Goal: Task Accomplishment & Management: Use online tool/utility

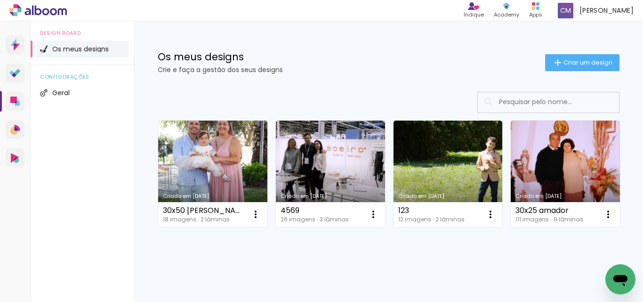
click at [224, 168] on link "Criado em [DATE]" at bounding box center [212, 173] width 109 height 106
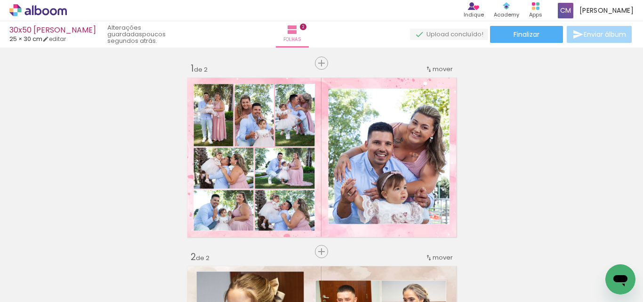
scroll to position [0, 386]
click at [32, 291] on span "Adicionar Fotos" at bounding box center [33, 289] width 28 height 10
click at [0, 0] on input "file" at bounding box center [0, 0] width 0 height 0
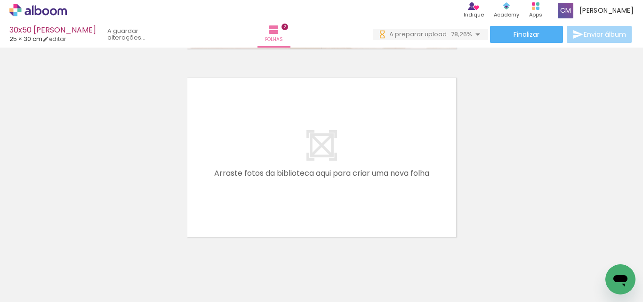
scroll to position [0, 649]
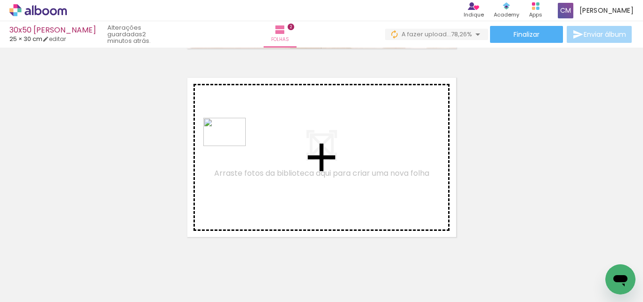
drag, startPoint x: 603, startPoint y: 266, endPoint x: 231, endPoint y: 146, distance: 390.2
click at [231, 146] on quentale-workspace at bounding box center [321, 151] width 643 height 302
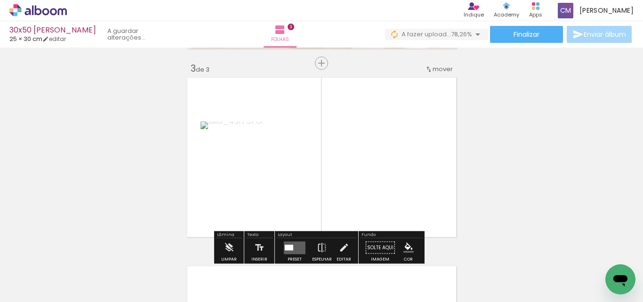
scroll to position [389, 0]
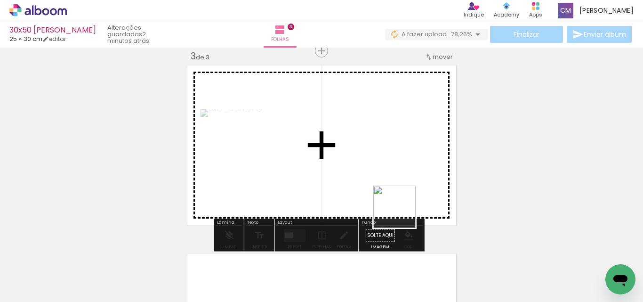
drag, startPoint x: 548, startPoint y: 271, endPoint x: 365, endPoint y: 206, distance: 194.0
click at [371, 195] on quentale-workspace at bounding box center [321, 151] width 643 height 302
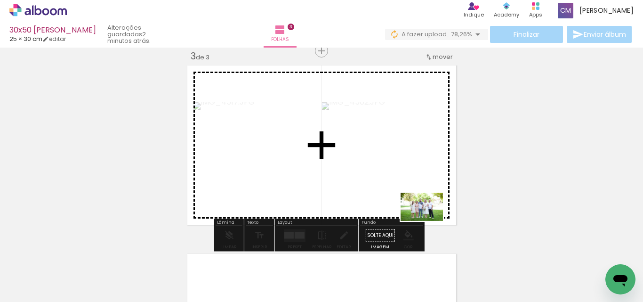
drag, startPoint x: 414, startPoint y: 275, endPoint x: 451, endPoint y: 235, distance: 54.3
click at [437, 198] on quentale-workspace at bounding box center [321, 151] width 643 height 302
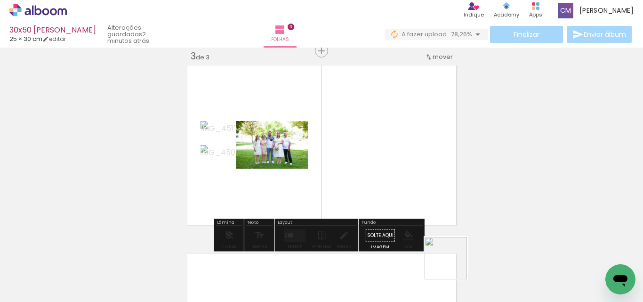
drag, startPoint x: 453, startPoint y: 277, endPoint x: 498, endPoint y: 255, distance: 50.7
click at [429, 190] on quentale-workspace at bounding box center [321, 151] width 643 height 302
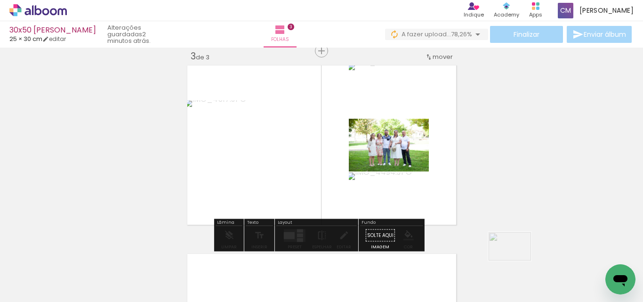
drag, startPoint x: 552, startPoint y: 279, endPoint x: 529, endPoint y: 269, distance: 25.5
click at [529, 269] on div at bounding box center [551, 270] width 47 height 31
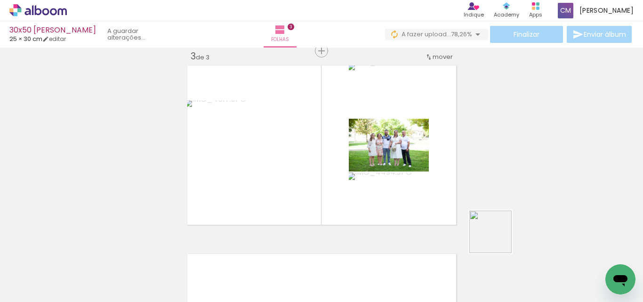
drag, startPoint x: 500, startPoint y: 284, endPoint x: 462, endPoint y: 179, distance: 111.5
click at [472, 184] on quentale-workspace at bounding box center [321, 151] width 643 height 302
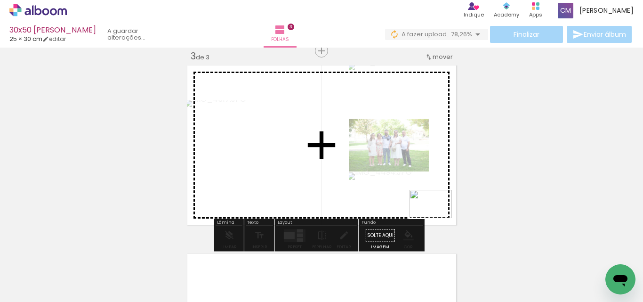
drag, startPoint x: 502, startPoint y: 277, endPoint x: 397, endPoint y: 200, distance: 130.7
click at [420, 202] on quentale-workspace at bounding box center [321, 151] width 643 height 302
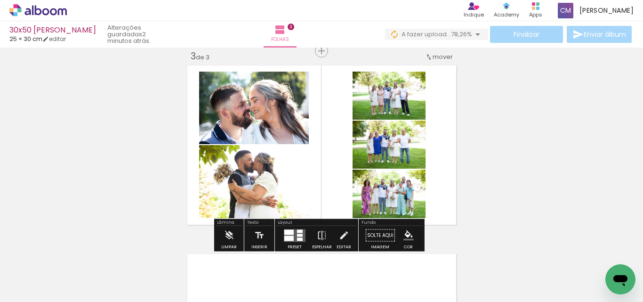
click at [290, 236] on div at bounding box center [288, 237] width 9 height 5
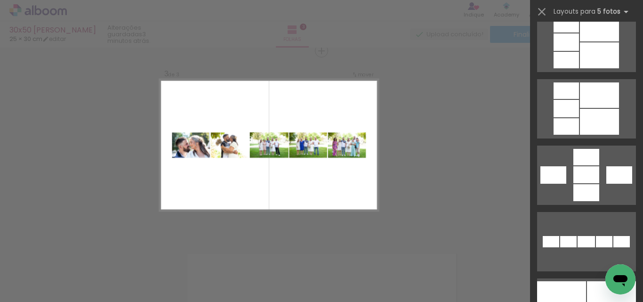
scroll to position [517, 0]
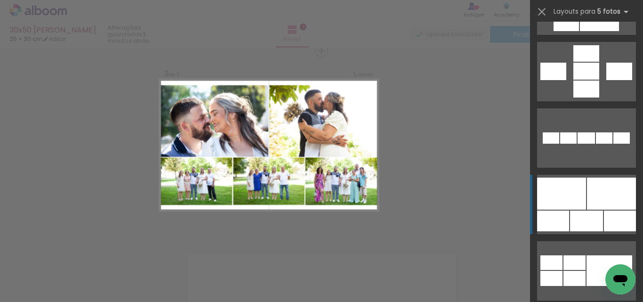
click at [598, 217] on div at bounding box center [586, 220] width 33 height 21
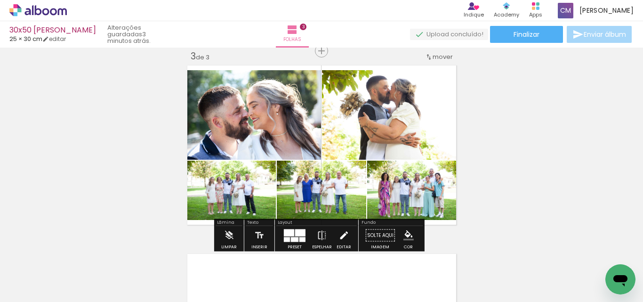
click at [344, 237] on iron-icon at bounding box center [343, 235] width 10 height 19
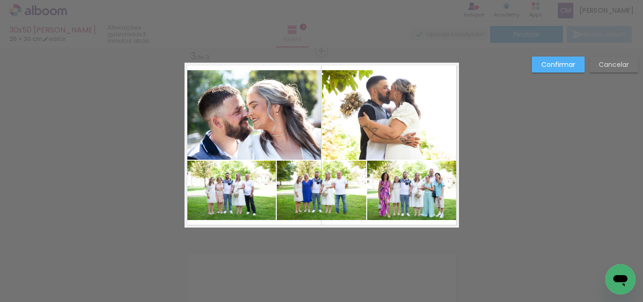
click at [425, 179] on quentale-photo at bounding box center [413, 189] width 92 height 59
click at [409, 97] on quentale-photo at bounding box center [390, 114] width 137 height 89
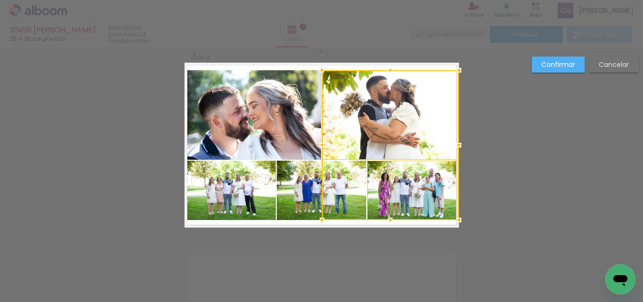
click at [301, 105] on quentale-photo at bounding box center [252, 114] width 136 height 89
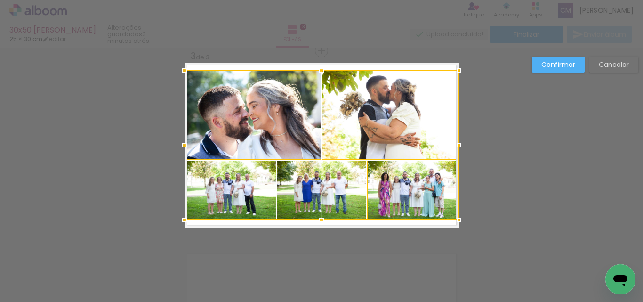
click at [238, 198] on div at bounding box center [321, 145] width 274 height 150
click at [328, 191] on div at bounding box center [321, 145] width 274 height 150
click at [401, 190] on div at bounding box center [321, 145] width 274 height 150
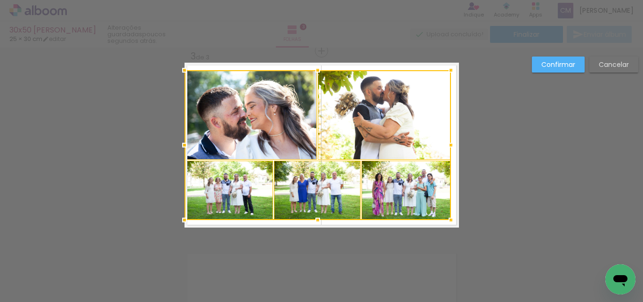
drag, startPoint x: 455, startPoint y: 146, endPoint x: 447, endPoint y: 148, distance: 8.1
click at [447, 148] on div at bounding box center [450, 144] width 19 height 19
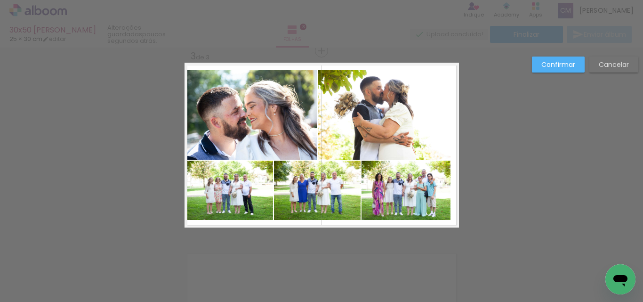
click at [399, 198] on quentale-photo at bounding box center [405, 189] width 89 height 59
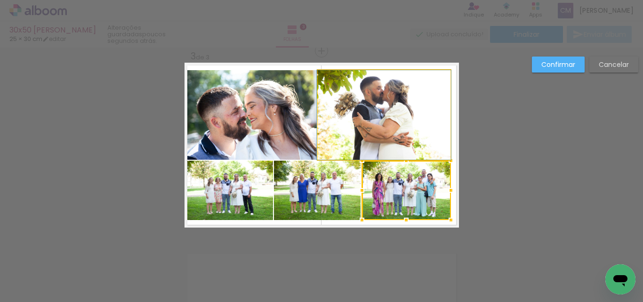
click at [367, 127] on quentale-photo at bounding box center [384, 114] width 133 height 89
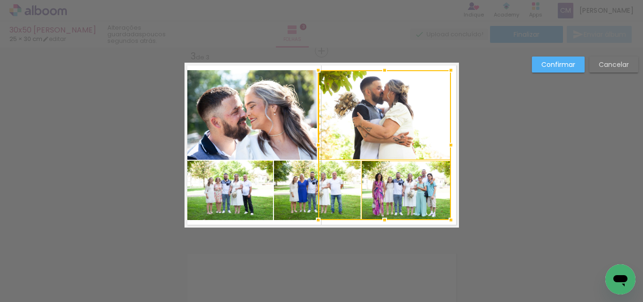
click at [283, 117] on quentale-photo at bounding box center [250, 114] width 132 height 89
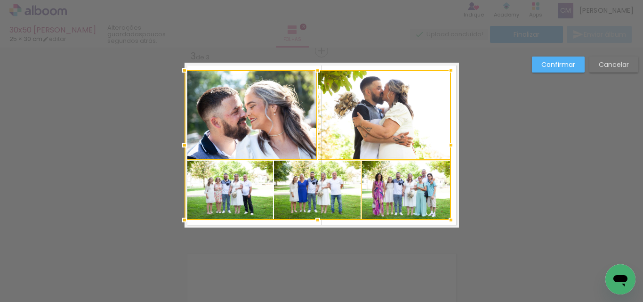
click at [233, 196] on div at bounding box center [317, 145] width 266 height 150
click at [0, 0] on slot "Cancelar" at bounding box center [0, 0] width 0 height 0
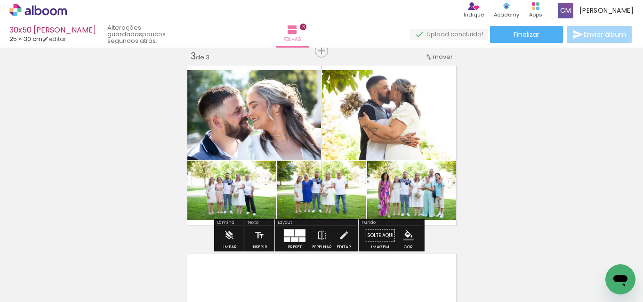
click at [295, 233] on div at bounding box center [300, 232] width 10 height 7
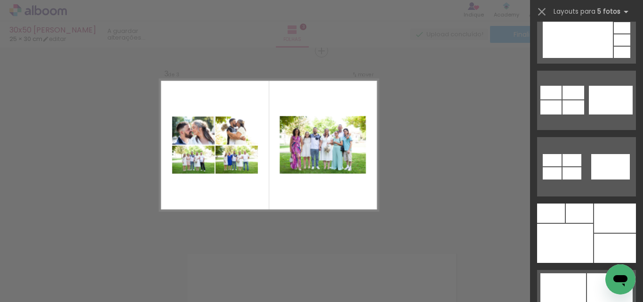
scroll to position [1087, 0]
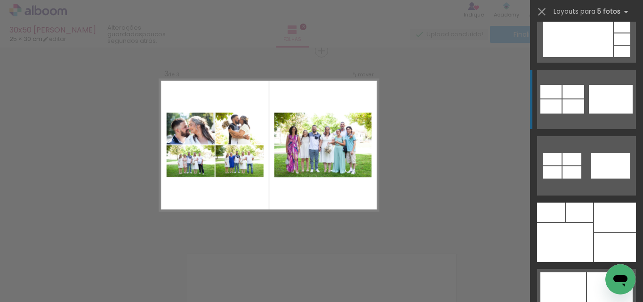
click at [557, 94] on div at bounding box center [550, 92] width 21 height 14
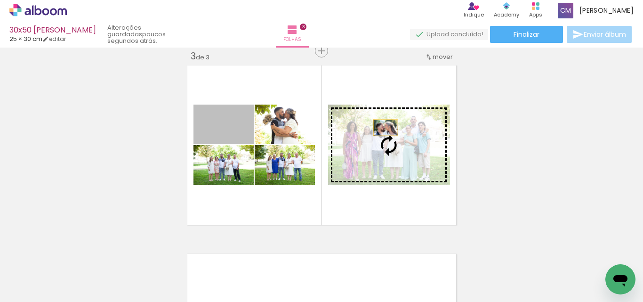
drag, startPoint x: 241, startPoint y: 131, endPoint x: 396, endPoint y: 128, distance: 154.3
click at [0, 0] on slot at bounding box center [0, 0] width 0 height 0
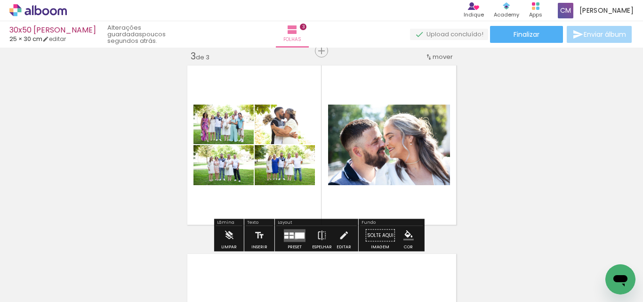
click at [295, 236] on div at bounding box center [299, 235] width 9 height 6
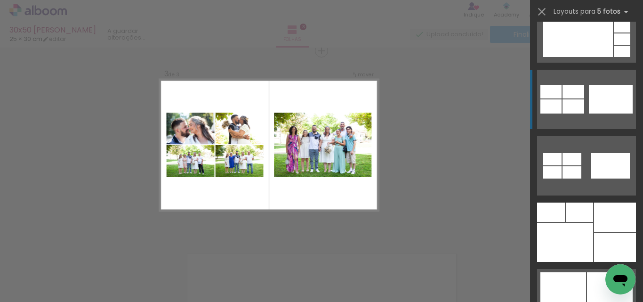
scroll to position [1128, 0]
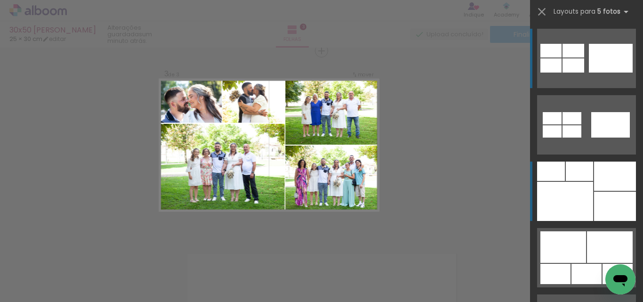
click at [608, 176] on div at bounding box center [615, 175] width 42 height 29
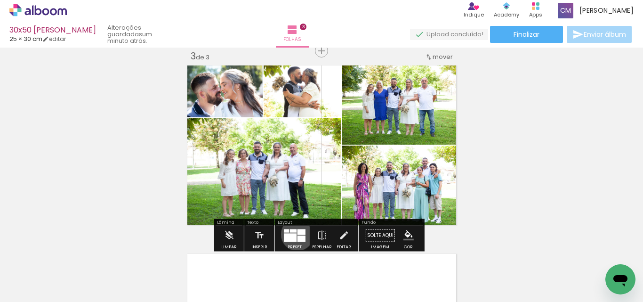
click at [295, 234] on quentale-layouter at bounding box center [295, 235] width 22 height 13
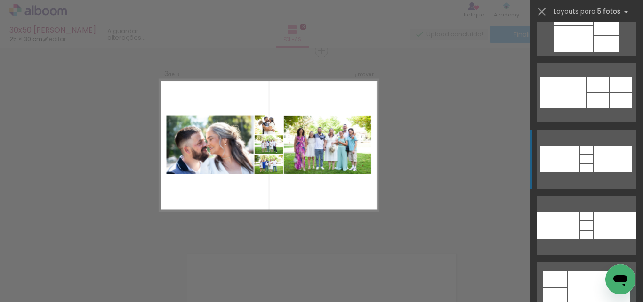
scroll to position [2389, 0]
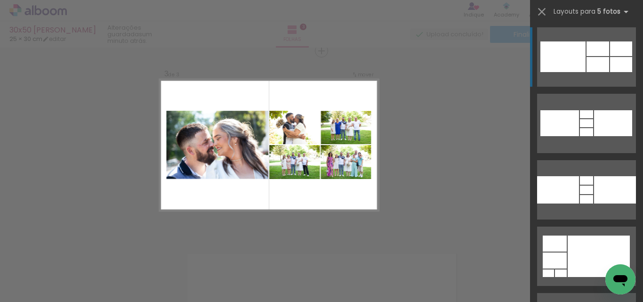
click at [547, 57] on div at bounding box center [562, 56] width 45 height 31
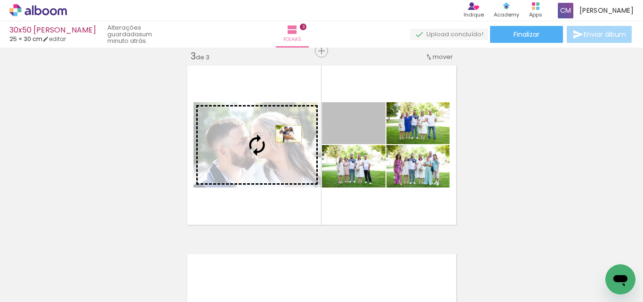
drag, startPoint x: 373, startPoint y: 132, endPoint x: 282, endPoint y: 137, distance: 90.9
click at [0, 0] on slot at bounding box center [0, 0] width 0 height 0
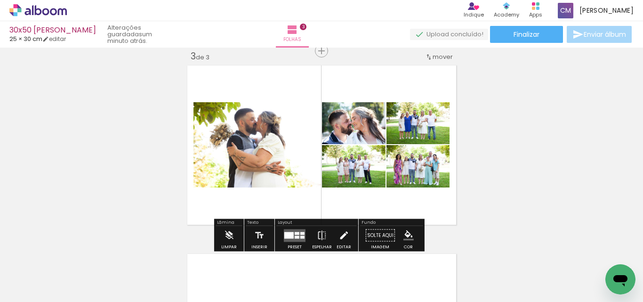
click at [340, 234] on iron-icon at bounding box center [343, 235] width 10 height 19
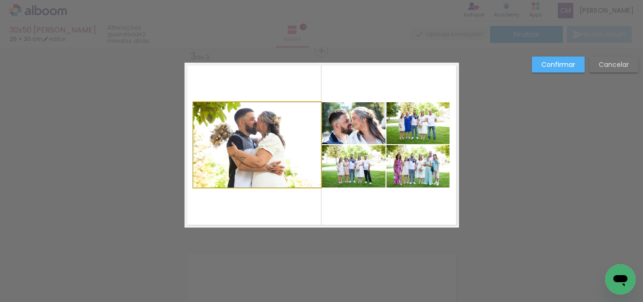
click at [286, 143] on quentale-photo at bounding box center [256, 144] width 127 height 85
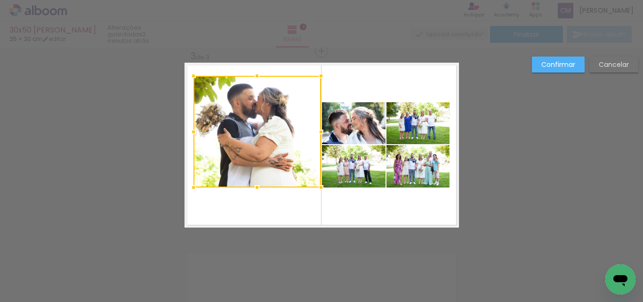
drag, startPoint x: 255, startPoint y: 101, endPoint x: 248, endPoint y: 74, distance: 27.3
click at [248, 74] on div at bounding box center [256, 75] width 19 height 19
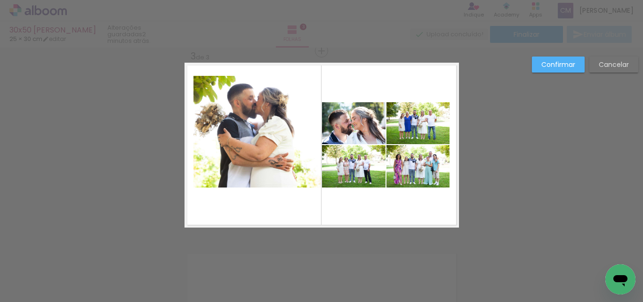
click at [249, 157] on quentale-photo at bounding box center [256, 131] width 127 height 111
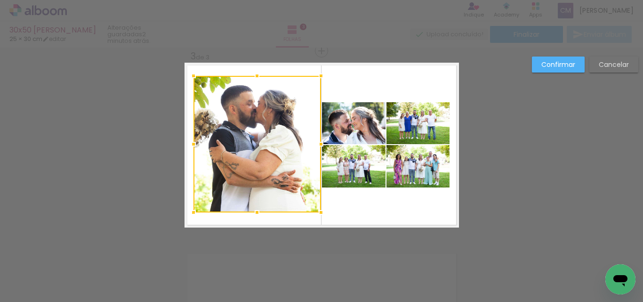
drag, startPoint x: 258, startPoint y: 189, endPoint x: 244, endPoint y: 214, distance: 28.7
click at [247, 214] on div at bounding box center [256, 212] width 19 height 19
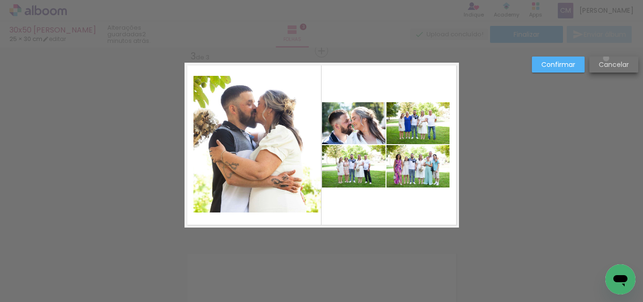
click at [605, 58] on paper-button "Cancelar" at bounding box center [613, 64] width 49 height 16
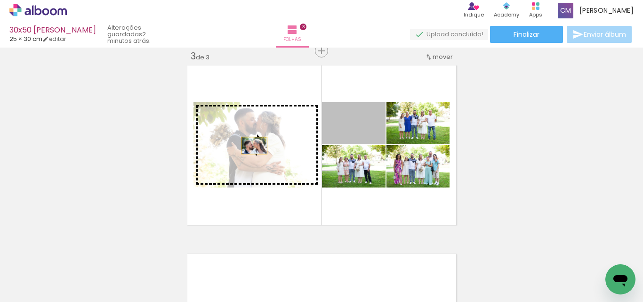
drag, startPoint x: 377, startPoint y: 135, endPoint x: 248, endPoint y: 145, distance: 128.9
click at [0, 0] on slot at bounding box center [0, 0] width 0 height 0
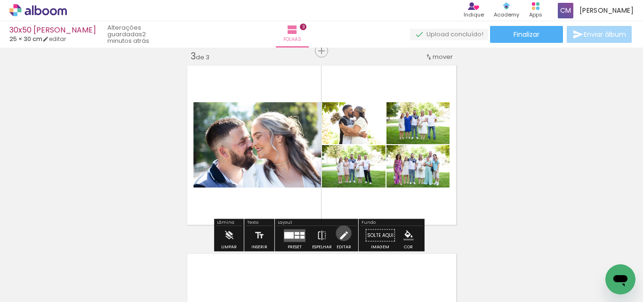
click at [341, 233] on iron-icon at bounding box center [343, 235] width 10 height 19
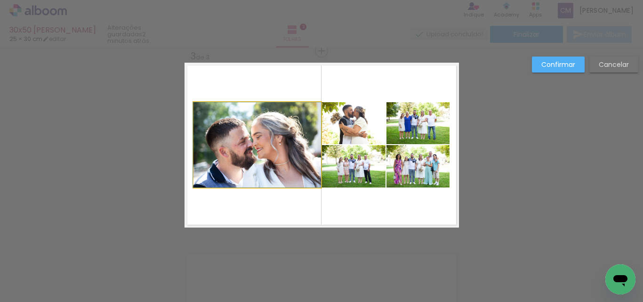
click at [241, 133] on quentale-photo at bounding box center [256, 144] width 127 height 85
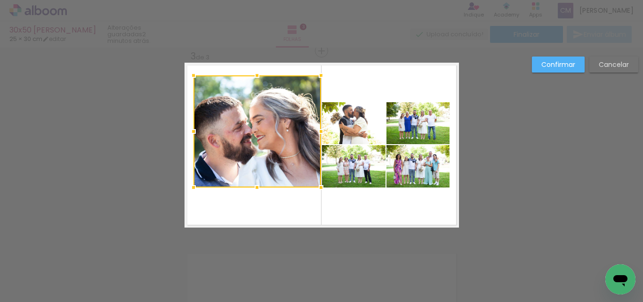
drag, startPoint x: 252, startPoint y: 99, endPoint x: 249, endPoint y: 72, distance: 27.0
click at [249, 72] on div at bounding box center [256, 75] width 19 height 19
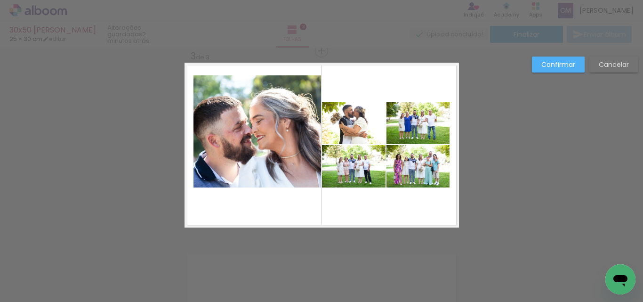
click at [259, 182] on quentale-photo at bounding box center [256, 131] width 127 height 112
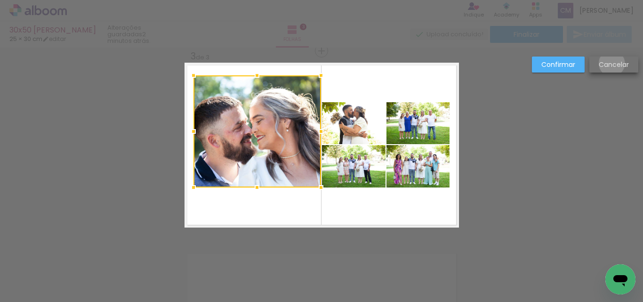
click at [0, 0] on slot "Cancelar" at bounding box center [0, 0] width 0 height 0
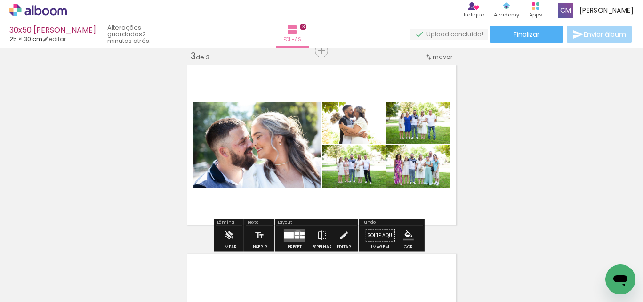
click at [295, 234] on div at bounding box center [296, 232] width 5 height 3
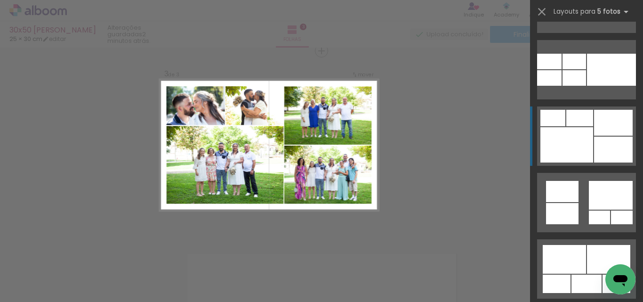
scroll to position [3000, 0]
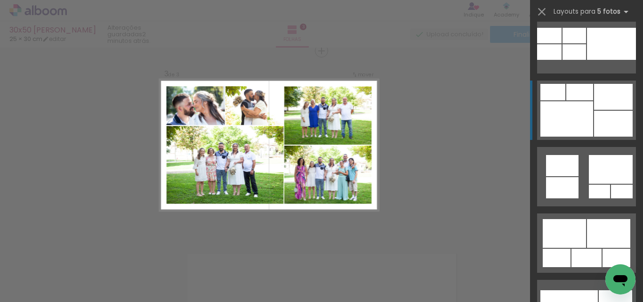
click at [598, 100] on div at bounding box center [613, 97] width 39 height 26
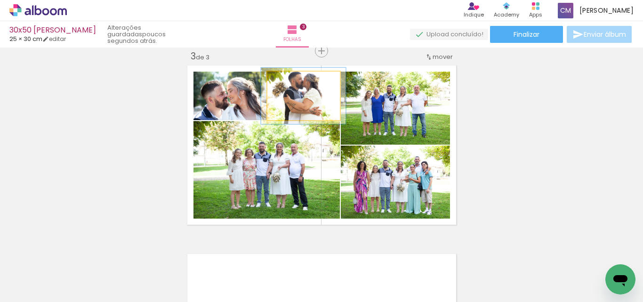
drag, startPoint x: 288, startPoint y: 82, endPoint x: 294, endPoint y: 82, distance: 5.2
type paper-slider "116"
click at [294, 82] on div at bounding box center [294, 81] width 15 height 15
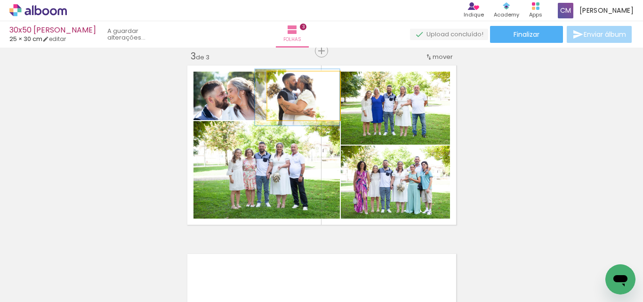
drag, startPoint x: 312, startPoint y: 103, endPoint x: 305, endPoint y: 104, distance: 6.7
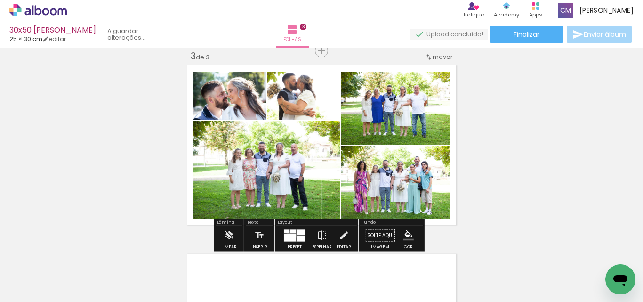
click at [289, 235] on div at bounding box center [290, 237] width 12 height 8
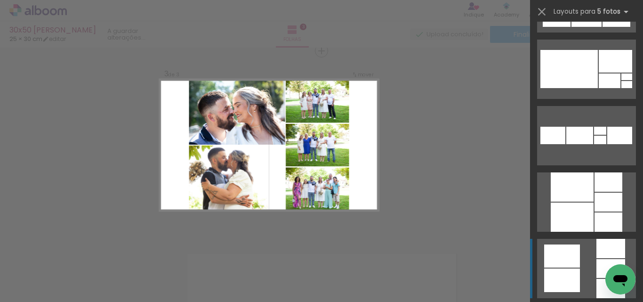
scroll to position [3381, 0]
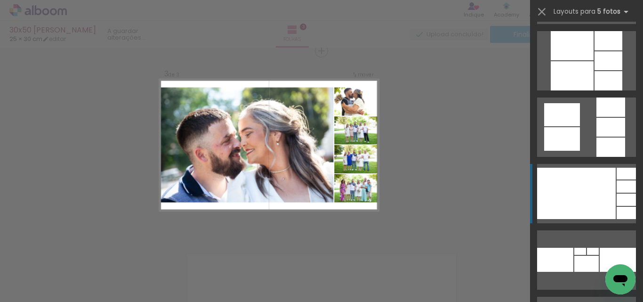
click at [583, 192] on div at bounding box center [576, 192] width 79 height 51
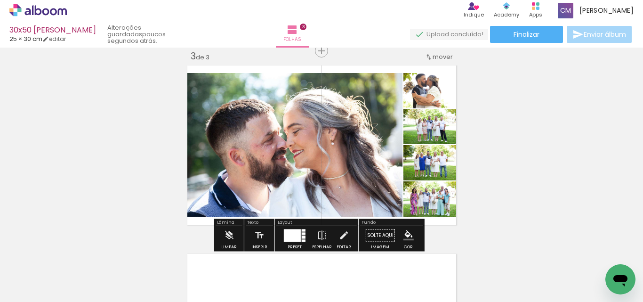
click at [297, 231] on div at bounding box center [292, 235] width 17 height 13
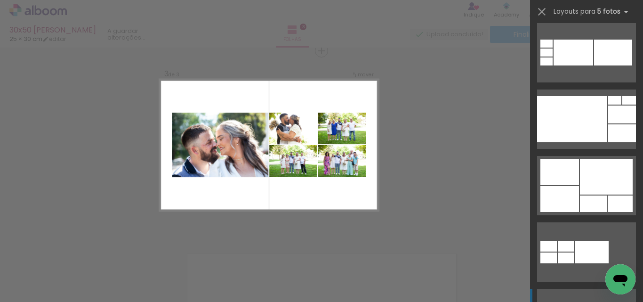
scroll to position [4268, 0]
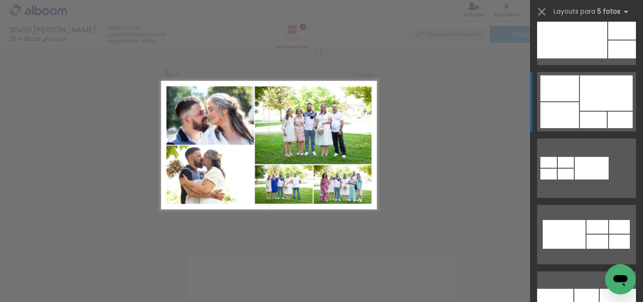
click at [581, 102] on div at bounding box center [606, 92] width 53 height 35
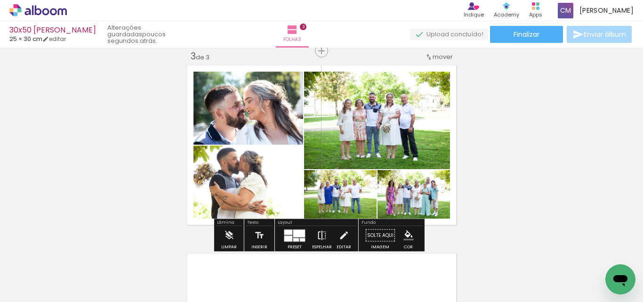
click at [322, 237] on iron-icon at bounding box center [322, 235] width 10 height 19
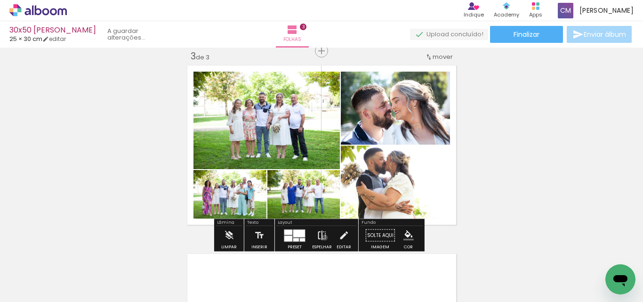
click at [322, 237] on iron-icon at bounding box center [322, 235] width 10 height 19
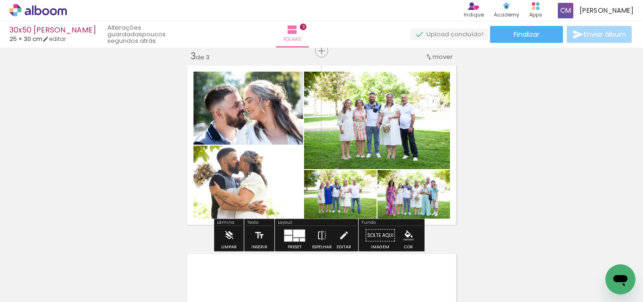
click at [296, 236] on div at bounding box center [299, 233] width 12 height 8
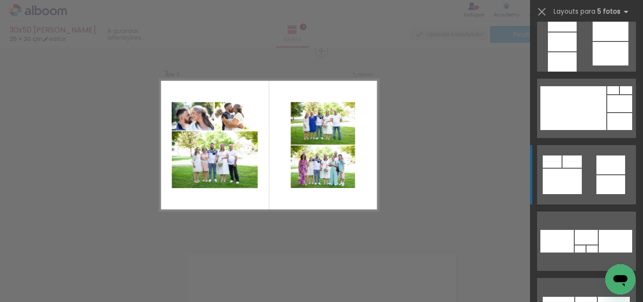
scroll to position [4594, 0]
click at [607, 180] on div at bounding box center [610, 184] width 29 height 19
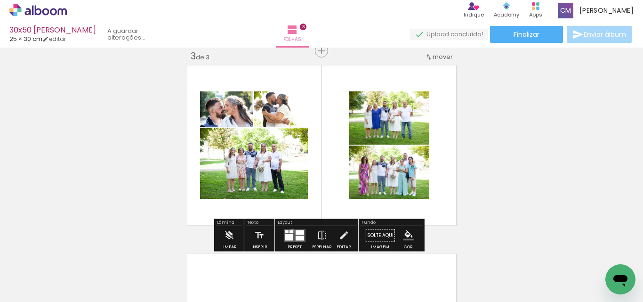
click at [290, 231] on div at bounding box center [291, 231] width 4 height 3
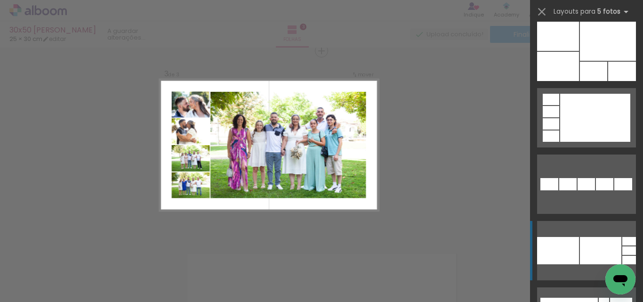
scroll to position [4992, 0]
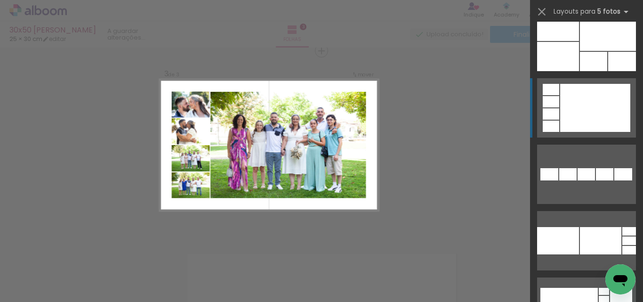
click at [595, 114] on div at bounding box center [595, 108] width 70 height 48
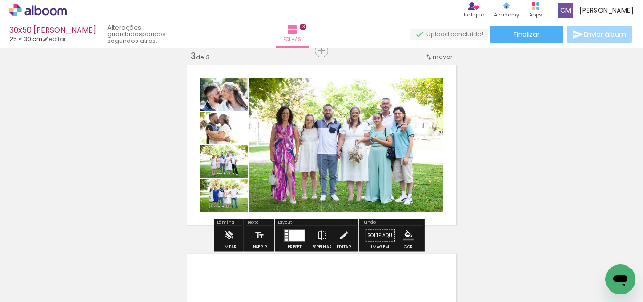
drag, startPoint x: 293, startPoint y: 236, endPoint x: 273, endPoint y: 203, distance: 38.8
click at [293, 236] on div at bounding box center [297, 235] width 16 height 11
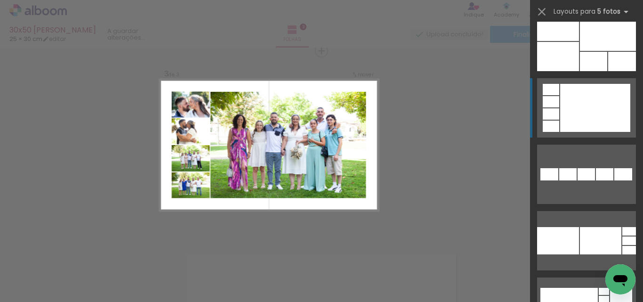
scroll to position [5041, 0]
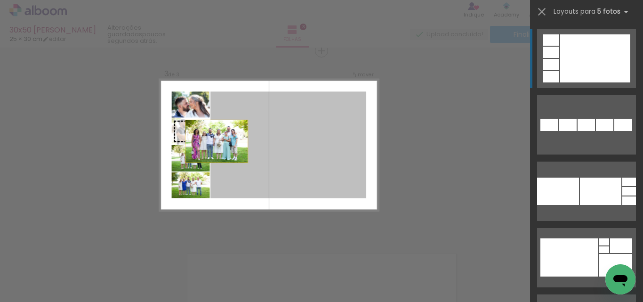
drag, startPoint x: 236, startPoint y: 168, endPoint x: 195, endPoint y: 140, distance: 49.8
click at [0, 0] on slot at bounding box center [0, 0] width 0 height 0
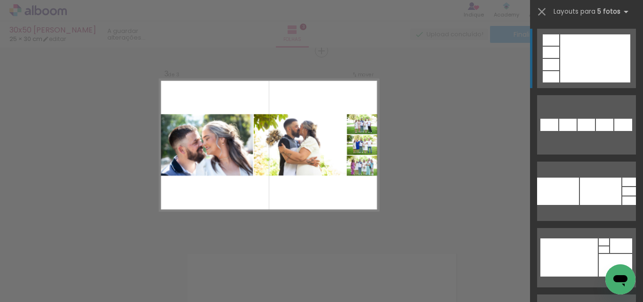
click at [467, 201] on div "Confirmar Cancelar" at bounding box center [321, 46] width 643 height 775
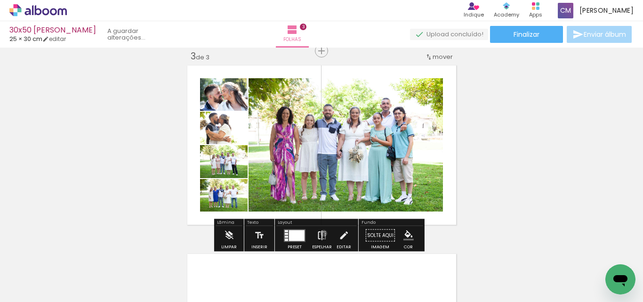
click at [321, 233] on iron-icon at bounding box center [322, 235] width 10 height 19
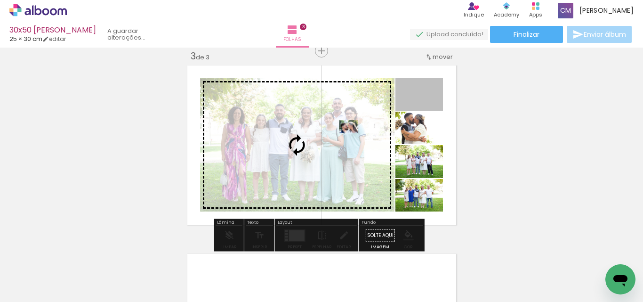
drag, startPoint x: 428, startPoint y: 101, endPoint x: 314, endPoint y: 133, distance: 118.3
click at [0, 0] on slot at bounding box center [0, 0] width 0 height 0
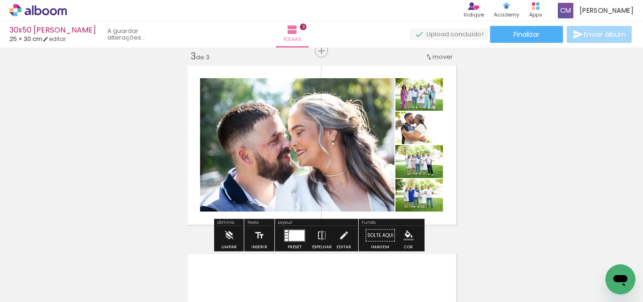
click at [289, 237] on div at bounding box center [297, 235] width 16 height 11
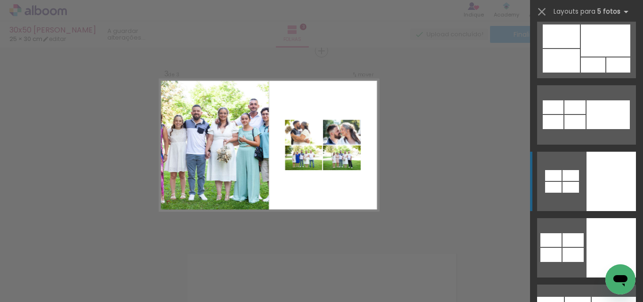
scroll to position [6406, 0]
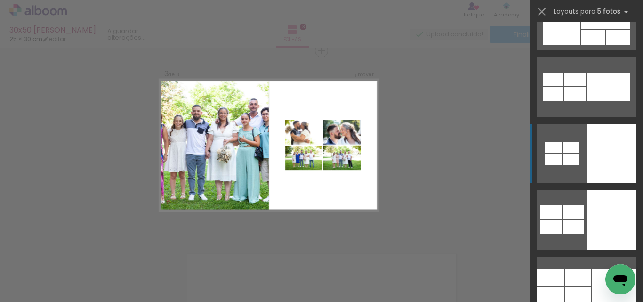
click at [599, 167] on div at bounding box center [610, 153] width 49 height 59
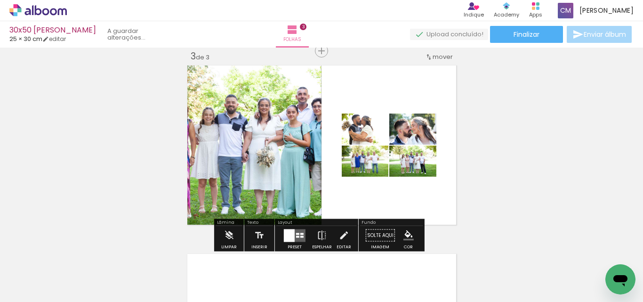
click at [373, 135] on div at bounding box center [371, 137] width 11 height 9
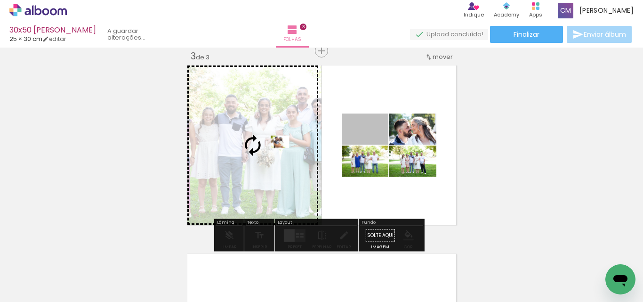
drag, startPoint x: 375, startPoint y: 134, endPoint x: 252, endPoint y: 142, distance: 123.5
click at [0, 0] on slot at bounding box center [0, 0] width 0 height 0
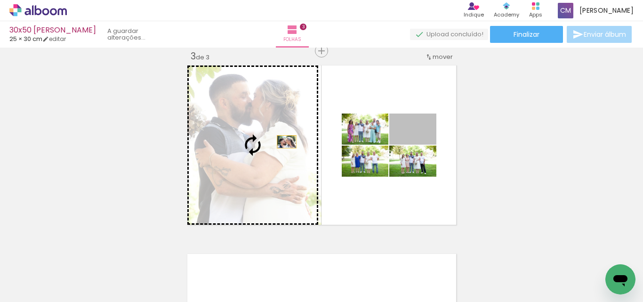
drag, startPoint x: 429, startPoint y: 135, endPoint x: 272, endPoint y: 142, distance: 156.4
click at [0, 0] on slot at bounding box center [0, 0] width 0 height 0
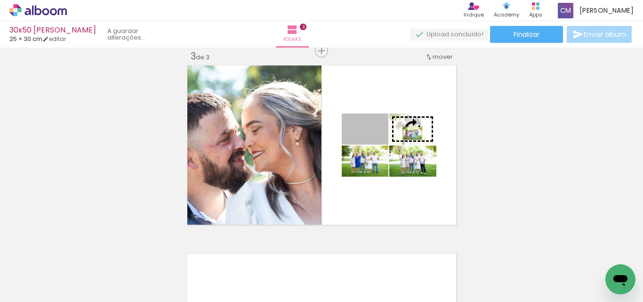
drag, startPoint x: 378, startPoint y: 135, endPoint x: 408, endPoint y: 133, distance: 30.1
click at [0, 0] on slot at bounding box center [0, 0] width 0 height 0
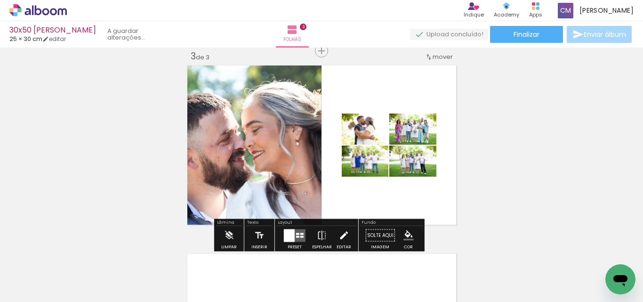
click at [341, 232] on iron-icon at bounding box center [343, 235] width 10 height 19
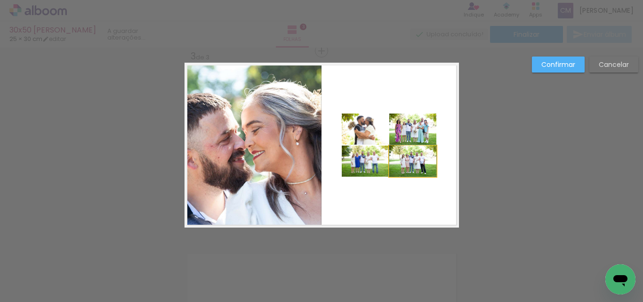
click at [419, 167] on quentale-photo at bounding box center [412, 160] width 47 height 31
click at [420, 134] on quentale-photo at bounding box center [412, 128] width 47 height 31
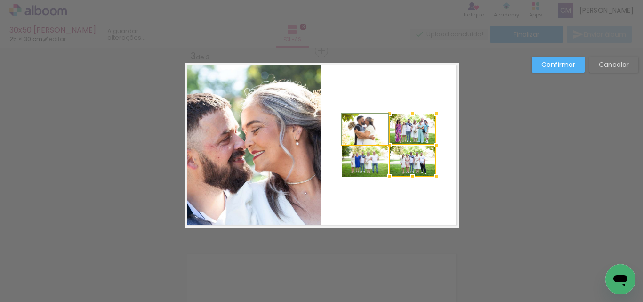
click at [366, 134] on quentale-photo at bounding box center [365, 128] width 47 height 31
click at [365, 167] on div at bounding box center [389, 144] width 95 height 63
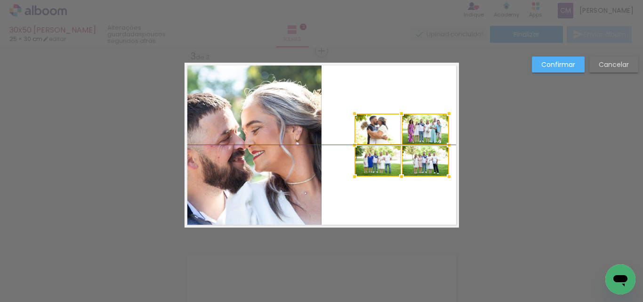
drag, startPoint x: 411, startPoint y: 162, endPoint x: 424, endPoint y: 161, distance: 12.8
click at [424, 161] on div at bounding box center [401, 144] width 95 height 63
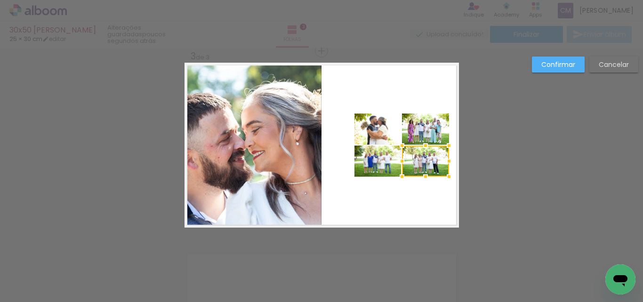
click at [294, 159] on quentale-photo at bounding box center [252, 145] width 137 height 165
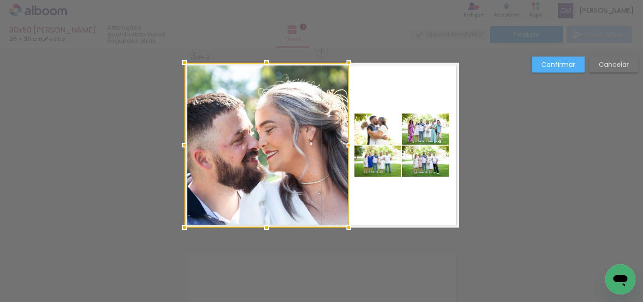
drag, startPoint x: 318, startPoint y: 147, endPoint x: 346, endPoint y: 151, distance: 27.5
click at [346, 151] on div at bounding box center [348, 144] width 19 height 19
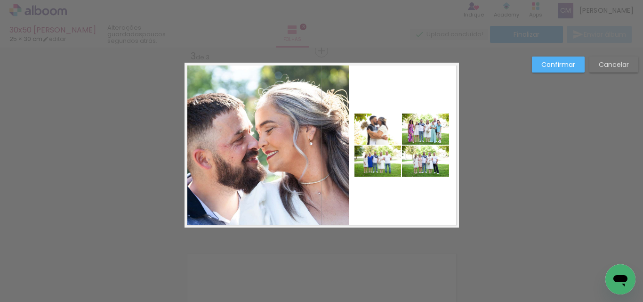
click at [522, 66] on div "Confirmar Cancelar" at bounding box center [321, 46] width 643 height 775
click at [524, 68] on div "Confirmar Cancelar" at bounding box center [321, 46] width 643 height 775
click at [539, 69] on paper-button "Confirmar" at bounding box center [558, 64] width 53 height 16
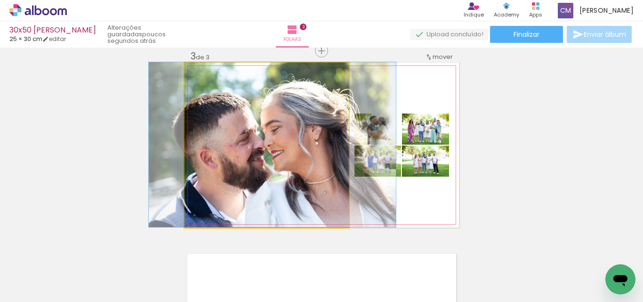
drag, startPoint x: 236, startPoint y: 172, endPoint x: 240, endPoint y: 171, distance: 4.8
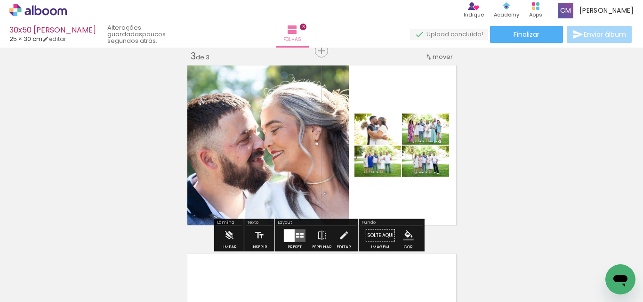
click at [293, 236] on quentale-layouter at bounding box center [295, 235] width 22 height 13
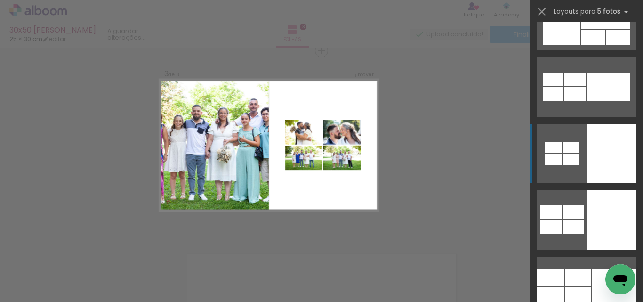
scroll to position [6501, 0]
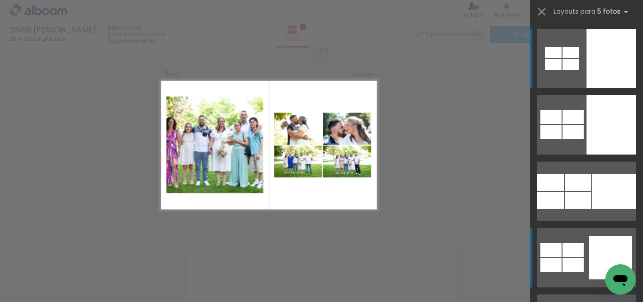
click at [596, 254] on div at bounding box center [610, 257] width 43 height 43
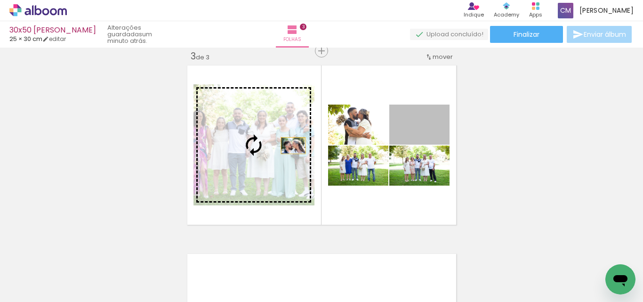
drag, startPoint x: 429, startPoint y: 138, endPoint x: 289, endPoint y: 145, distance: 139.9
click at [0, 0] on slot at bounding box center [0, 0] width 0 height 0
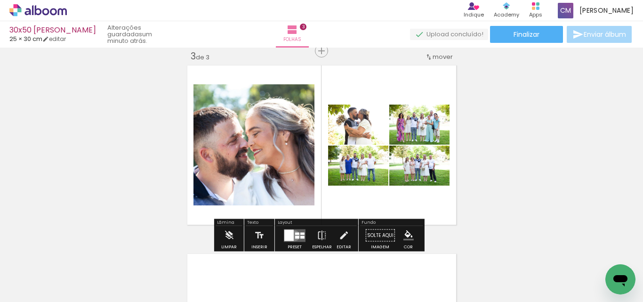
click at [292, 235] on quentale-layouter at bounding box center [295, 235] width 22 height 13
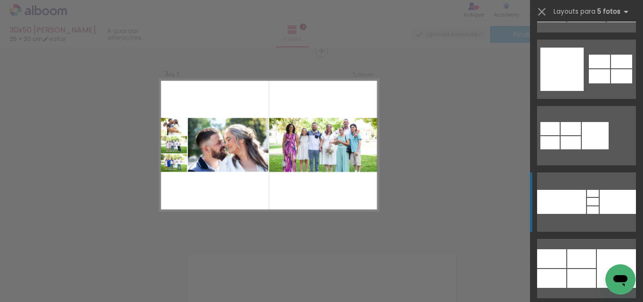
scroll to position [6982, 0]
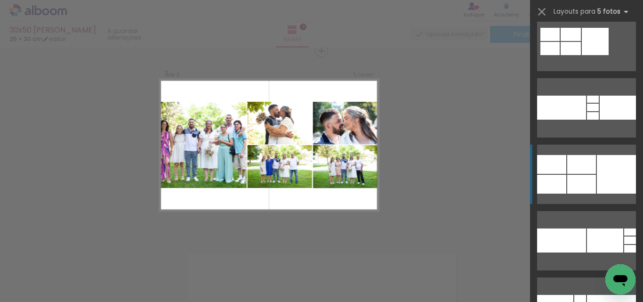
click at [597, 178] on div at bounding box center [616, 174] width 39 height 39
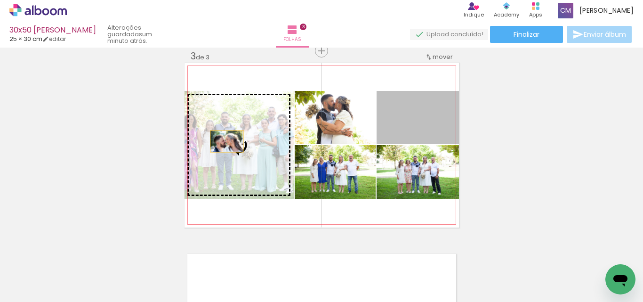
drag, startPoint x: 416, startPoint y: 133, endPoint x: 223, endPoint y: 141, distance: 193.5
click at [0, 0] on slot at bounding box center [0, 0] width 0 height 0
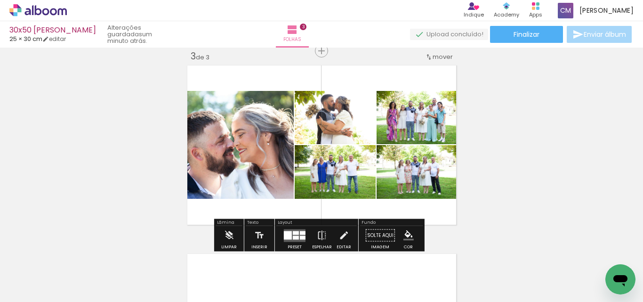
scroll to position [0, 141]
drag, startPoint x: 296, startPoint y: 239, endPoint x: 293, endPoint y: 245, distance: 6.5
click at [296, 239] on quentale-layouter at bounding box center [295, 235] width 22 height 13
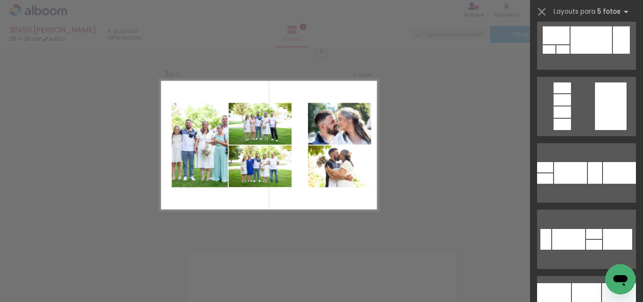
scroll to position [8697, 0]
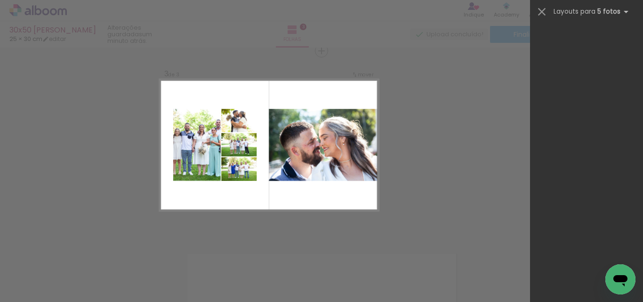
scroll to position [0, 141]
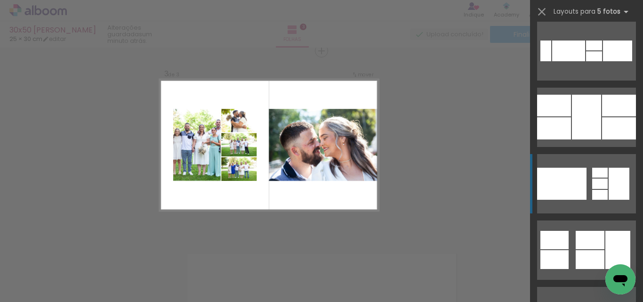
click at [599, 189] on quentale-layouter at bounding box center [586, 183] width 99 height 59
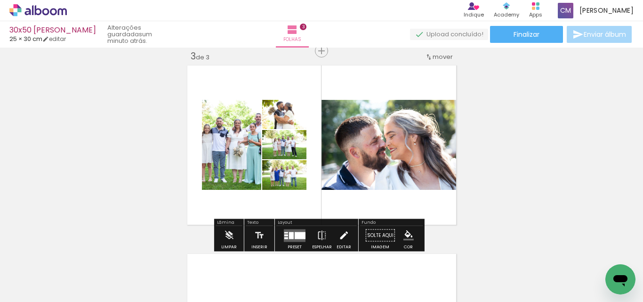
click at [340, 234] on iron-icon at bounding box center [343, 235] width 10 height 19
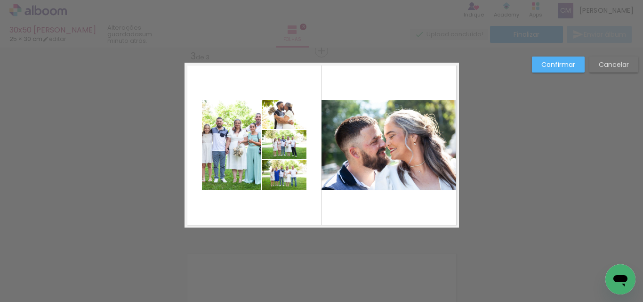
click at [0, 0] on slot "Cancelar" at bounding box center [0, 0] width 0 height 0
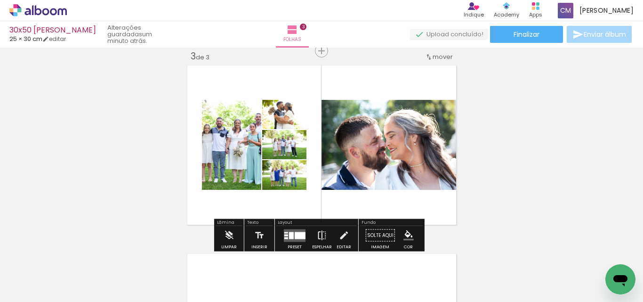
click at [318, 233] on iron-icon at bounding box center [322, 235] width 10 height 19
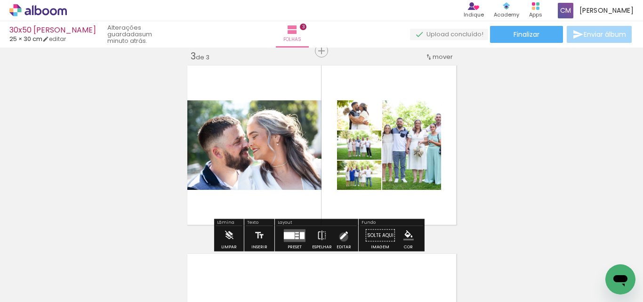
click at [341, 237] on iron-icon at bounding box center [343, 235] width 10 height 19
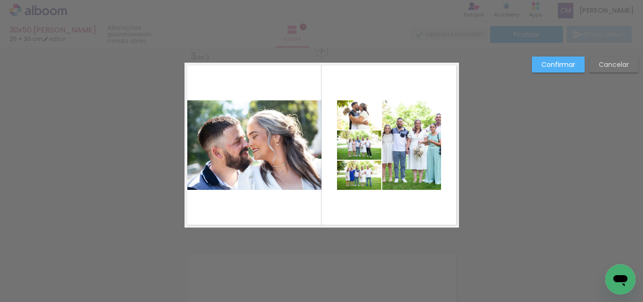
click at [0, 0] on slot "Cancelar" at bounding box center [0, 0] width 0 height 0
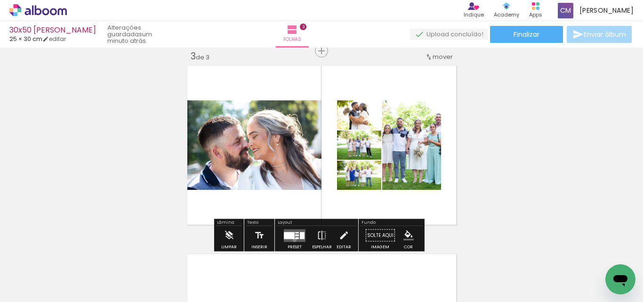
click at [292, 239] on quentale-layouter at bounding box center [295, 235] width 22 height 13
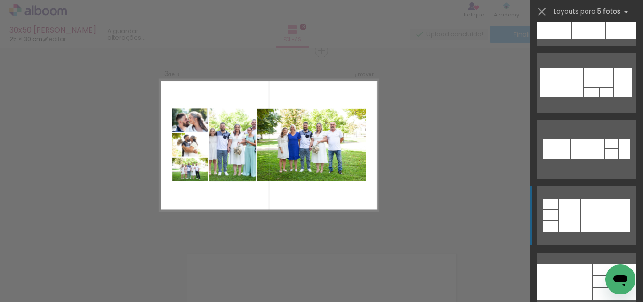
scroll to position [9434, 0]
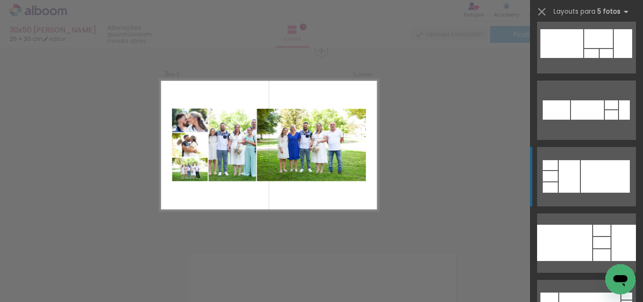
click at [608, 177] on div at bounding box center [605, 176] width 49 height 32
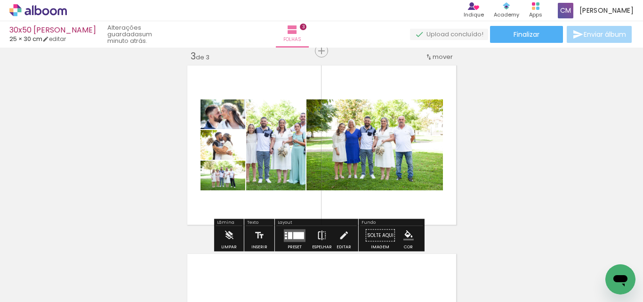
click at [318, 235] on iron-icon at bounding box center [322, 235] width 10 height 19
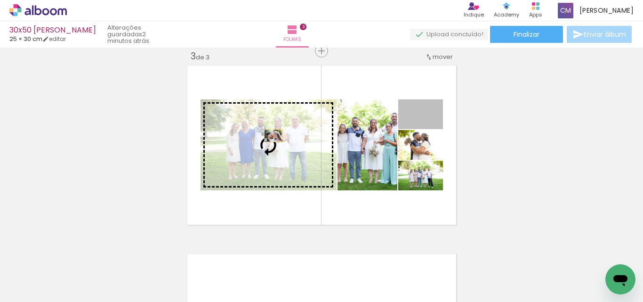
drag, startPoint x: 434, startPoint y: 116, endPoint x: 270, endPoint y: 135, distance: 165.8
click at [0, 0] on slot at bounding box center [0, 0] width 0 height 0
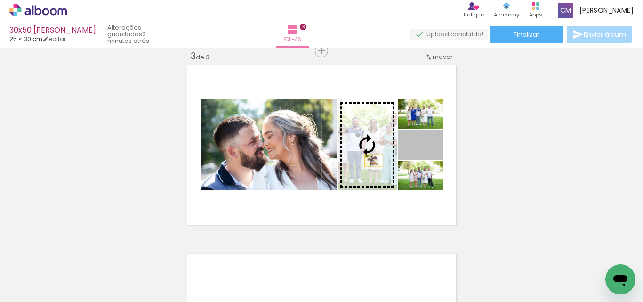
drag, startPoint x: 433, startPoint y: 148, endPoint x: 370, endPoint y: 160, distance: 64.7
click at [0, 0] on slot at bounding box center [0, 0] width 0 height 0
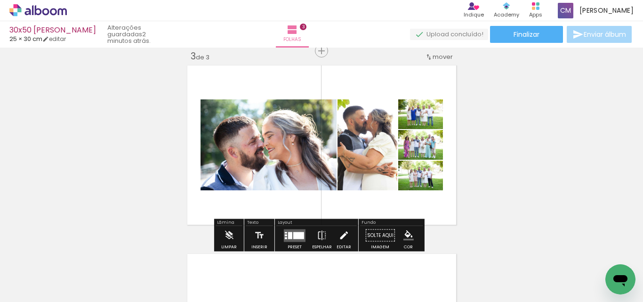
click at [339, 237] on iron-icon at bounding box center [343, 235] width 10 height 19
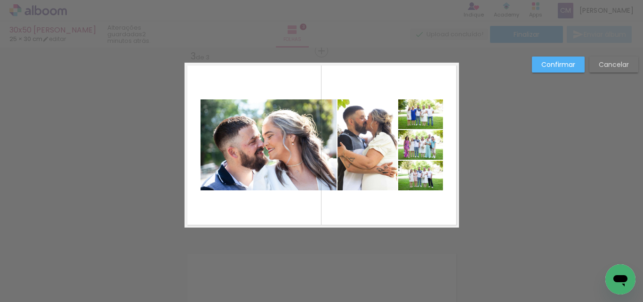
click at [424, 180] on quentale-photo at bounding box center [420, 175] width 45 height 30
click at [424, 150] on quentale-photo at bounding box center [420, 145] width 45 height 30
click at [426, 115] on quentale-photo at bounding box center [420, 114] width 45 height 30
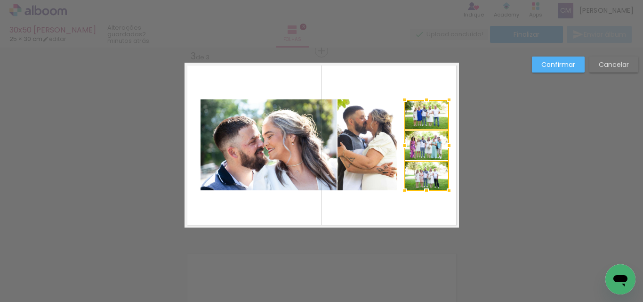
drag, startPoint x: 427, startPoint y: 116, endPoint x: 433, endPoint y: 117, distance: 6.1
click at [433, 117] on div at bounding box center [426, 145] width 45 height 91
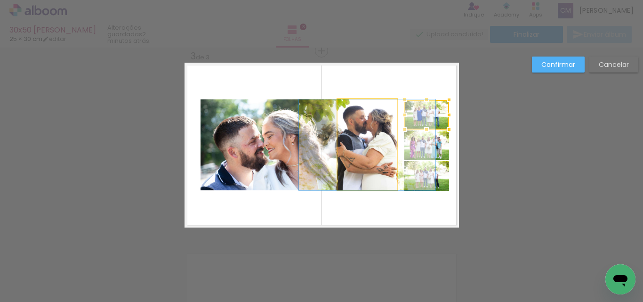
click at [368, 152] on quentale-photo at bounding box center [367, 144] width 60 height 91
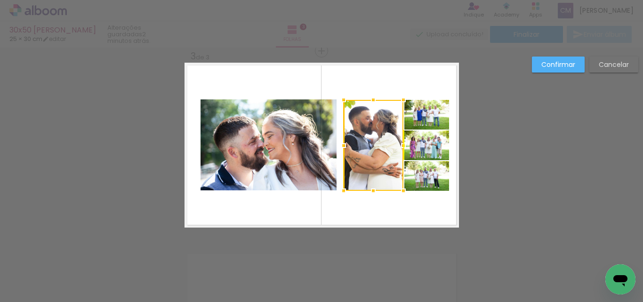
click at [368, 156] on div at bounding box center [373, 145] width 60 height 91
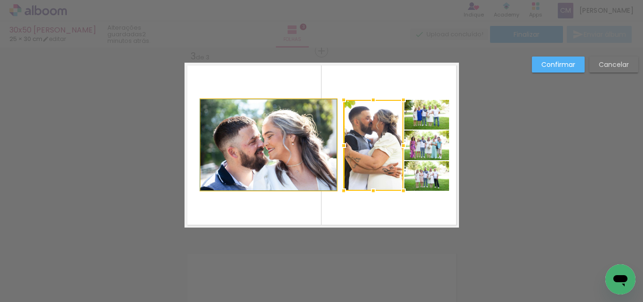
click at [252, 164] on quentale-photo at bounding box center [268, 144] width 136 height 91
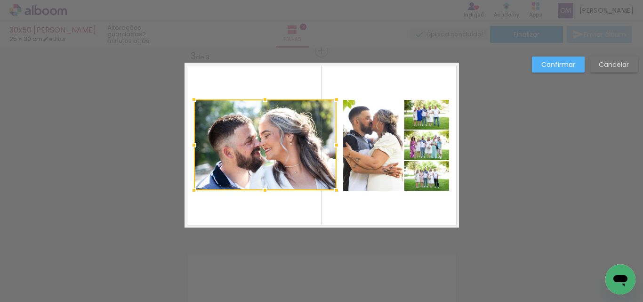
drag, startPoint x: 199, startPoint y: 146, endPoint x: 194, endPoint y: 149, distance: 5.3
click at [194, 149] on div at bounding box center [193, 144] width 19 height 19
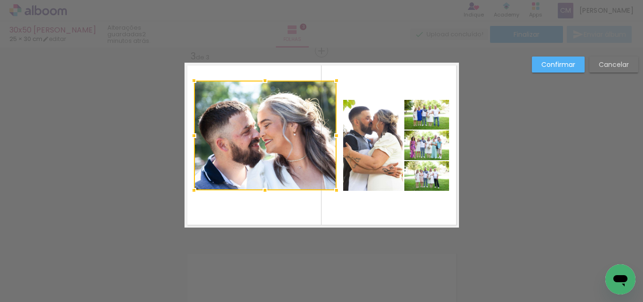
drag, startPoint x: 265, startPoint y: 98, endPoint x: 270, endPoint y: 80, distance: 19.4
click at [270, 80] on div at bounding box center [264, 80] width 19 height 19
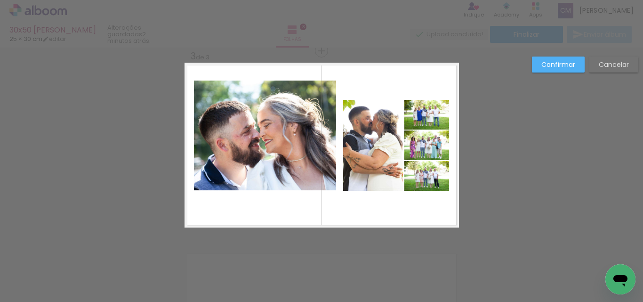
click at [273, 177] on quentale-photo at bounding box center [265, 135] width 143 height 110
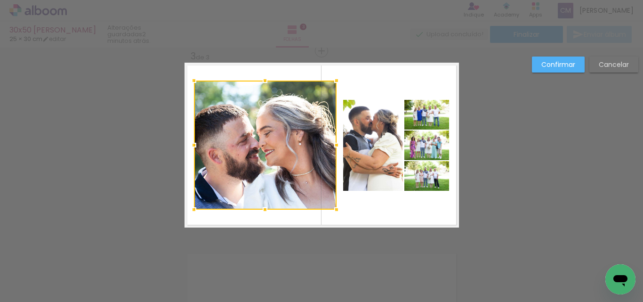
drag, startPoint x: 266, startPoint y: 193, endPoint x: 263, endPoint y: 212, distance: 19.0
click at [263, 212] on div at bounding box center [264, 209] width 19 height 19
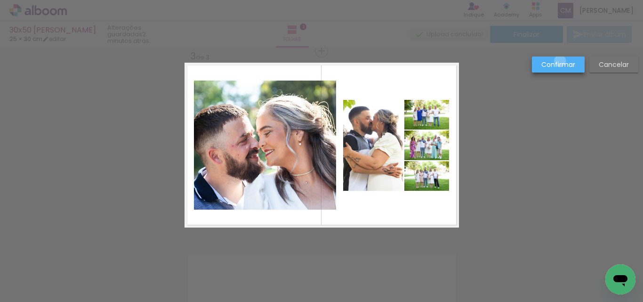
drag, startPoint x: 558, startPoint y: 61, endPoint x: 554, endPoint y: 66, distance: 6.3
click at [0, 0] on slot "Confirmar" at bounding box center [0, 0] width 0 height 0
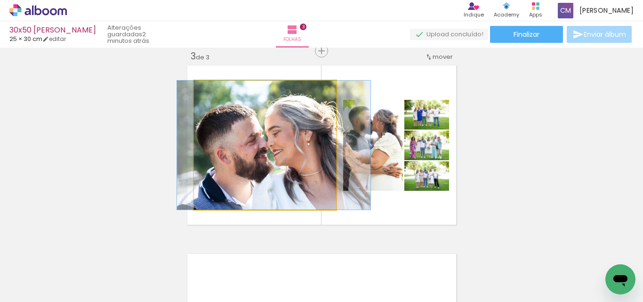
drag, startPoint x: 264, startPoint y: 187, endPoint x: 273, endPoint y: 186, distance: 8.5
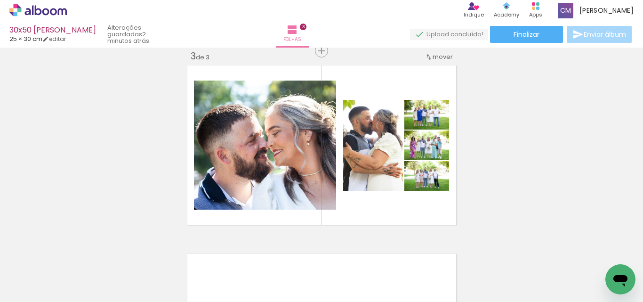
click at [510, 200] on div "Inserir folha 1 de 3 Inserir folha 2 de 3 Inserir folha 3 de 3" at bounding box center [321, 38] width 643 height 753
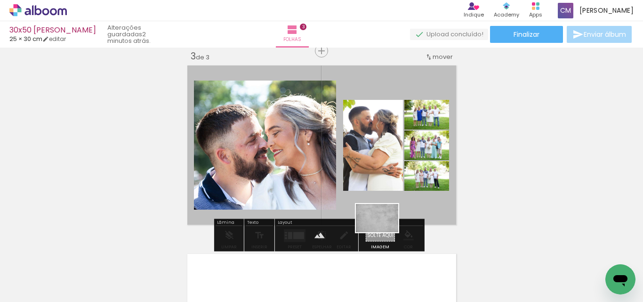
drag, startPoint x: 509, startPoint y: 270, endPoint x: 384, endPoint y: 232, distance: 131.3
click at [384, 232] on quentale-workspace at bounding box center [321, 151] width 643 height 302
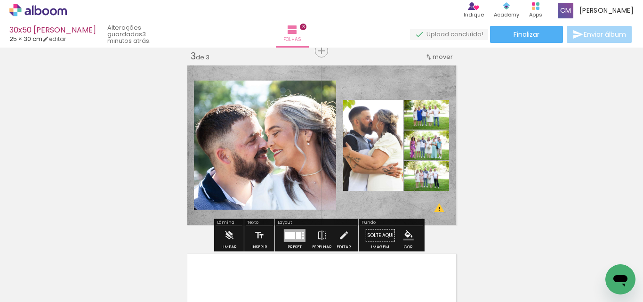
drag, startPoint x: 407, startPoint y: 208, endPoint x: 503, endPoint y: 207, distance: 96.0
click at [503, 207] on div "Inserir folha 1 de 3 Inserir folha 2 de 3 Inserir folha 3 de 3 O Designbox prec…" at bounding box center [321, 38] width 643 height 753
click at [405, 208] on quentale-layouter at bounding box center [321, 145] width 274 height 165
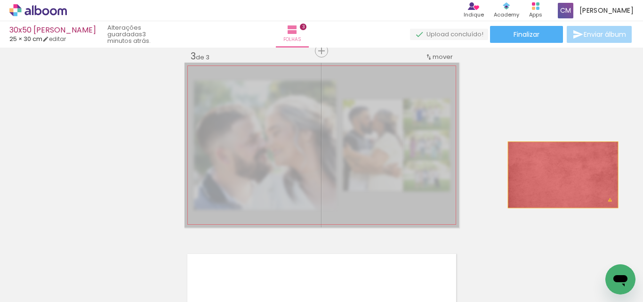
drag, startPoint x: 381, startPoint y: 203, endPoint x: 619, endPoint y: 158, distance: 242.8
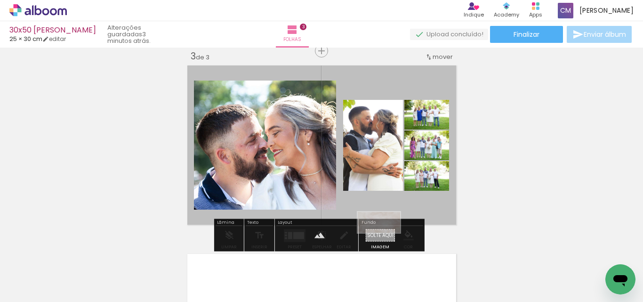
drag, startPoint x: 563, startPoint y: 272, endPoint x: 386, endPoint y: 240, distance: 179.8
click at [386, 240] on quentale-workspace at bounding box center [321, 151] width 643 height 302
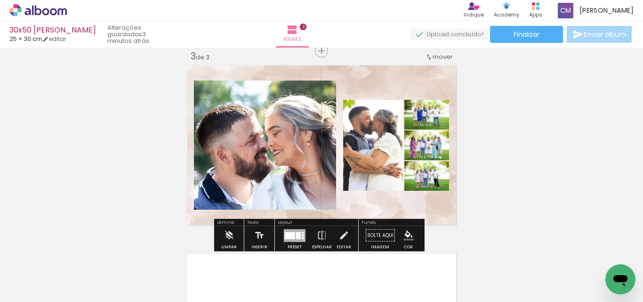
click at [287, 108] on paper-item at bounding box center [289, 106] width 17 height 7
click at [288, 112] on paper-item at bounding box center [289, 112] width 17 height 7
click at [289, 149] on iron-icon "color picker" at bounding box center [290, 150] width 11 height 9
click at [291, 68] on paper-item "#ffffff" at bounding box center [295, 68] width 9 height 9
click at [368, 144] on paper-item at bounding box center [373, 146] width 17 height 7
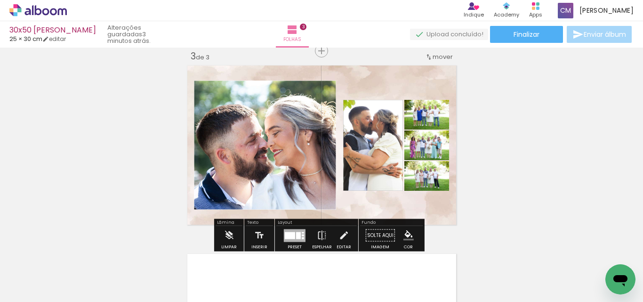
click at [368, 186] on iron-icon "color picker" at bounding box center [373, 184] width 11 height 9
click at [376, 100] on paper-item "#ffffff" at bounding box center [378, 102] width 9 height 9
click at [432, 145] on paper-item at bounding box center [433, 146] width 17 height 7
click at [430, 185] on iron-icon "color picker" at bounding box center [434, 184] width 11 height 9
click at [435, 99] on paper-item "#ffffff" at bounding box center [435, 102] width 9 height 9
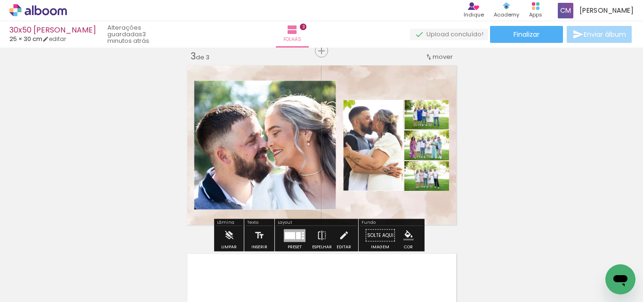
click at [434, 175] on paper-item at bounding box center [433, 177] width 17 height 7
click at [431, 214] on iron-icon "color picker" at bounding box center [434, 214] width 11 height 9
click at [435, 135] on paper-item "#ffffff" at bounding box center [439, 133] width 9 height 9
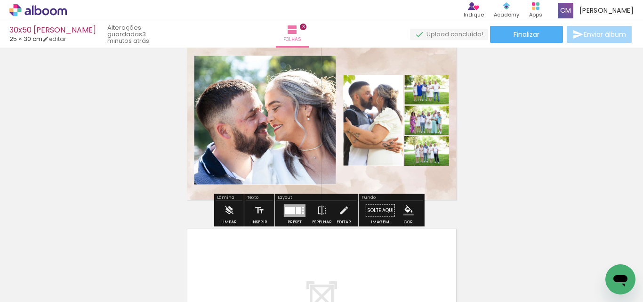
scroll to position [436, 0]
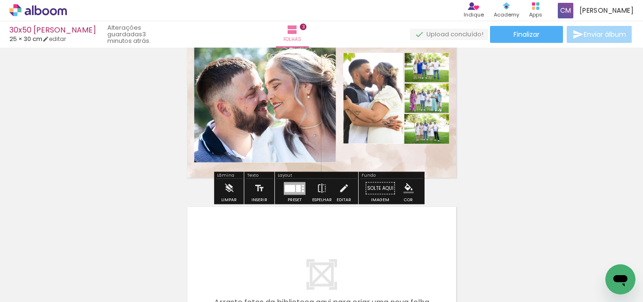
click at [430, 160] on paper-item at bounding box center [433, 160] width 17 height 7
click at [430, 197] on iron-icon "color picker" at bounding box center [434, 198] width 11 height 9
click at [437, 115] on paper-item "#ffffff" at bounding box center [435, 116] width 9 height 9
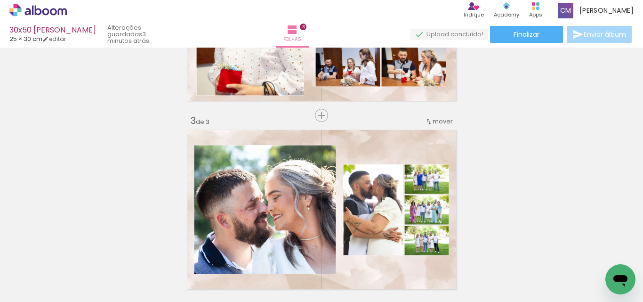
scroll to position [294, 0]
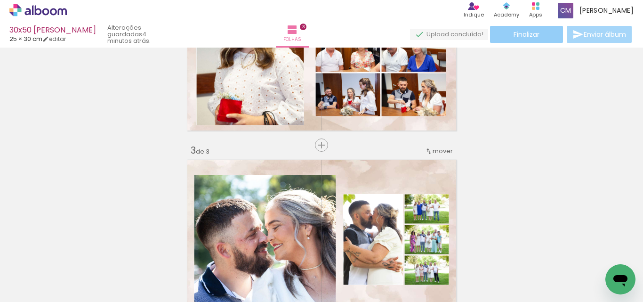
click at [537, 39] on paper-button "Finalizar" at bounding box center [526, 34] width 73 height 17
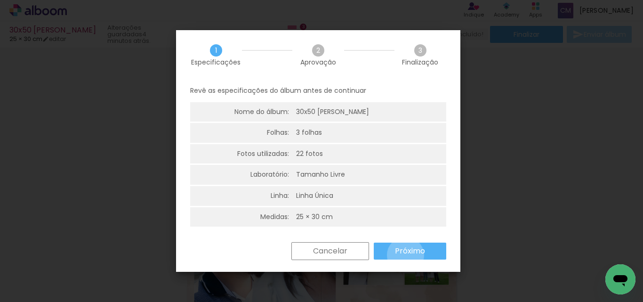
click at [0, 0] on slot "Próximo" at bounding box center [0, 0] width 0 height 0
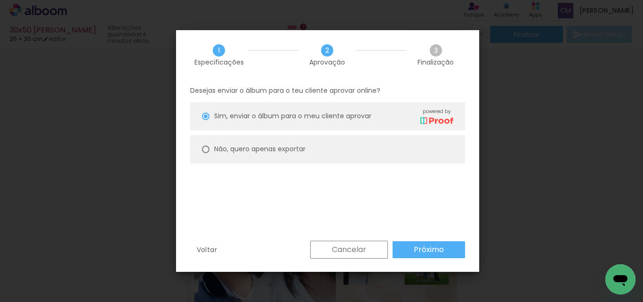
click at [211, 151] on paper-radio-button "Não, quero apenas exportar" at bounding box center [327, 149] width 275 height 28
type paper-radio-button "on"
click at [0, 0] on slot "Próximo" at bounding box center [0, 0] width 0 height 0
type input "Alta, 300 DPI"
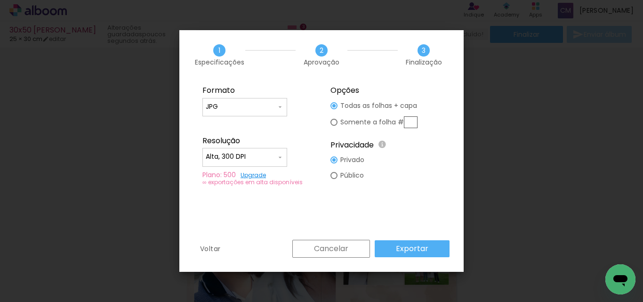
click at [408, 118] on input "text" at bounding box center [411, 122] width 14 height 12
type paper-radio-button "on"
type input "3"
click at [433, 251] on paper-button "Exportar" at bounding box center [411, 248] width 75 height 17
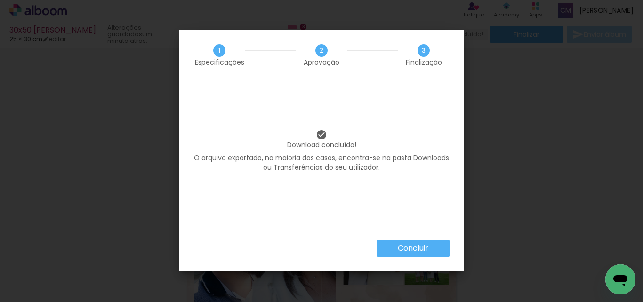
click at [419, 255] on paper-button "Concluir" at bounding box center [412, 247] width 73 height 17
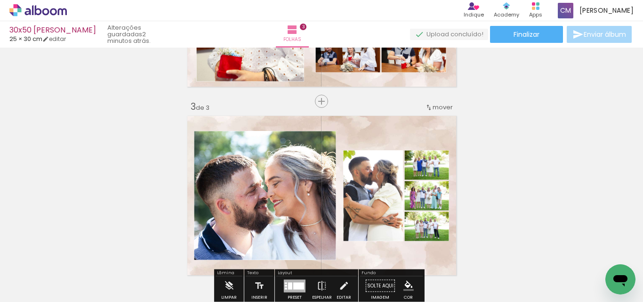
scroll to position [436, 0]
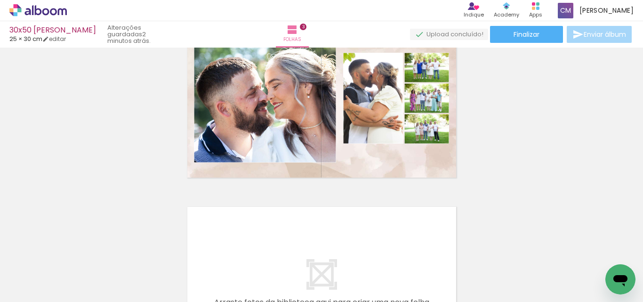
click at [32, 288] on span "Adicionar Fotos" at bounding box center [33, 289] width 28 height 10
click at [0, 0] on input "file" at bounding box center [0, 0] width 0 height 0
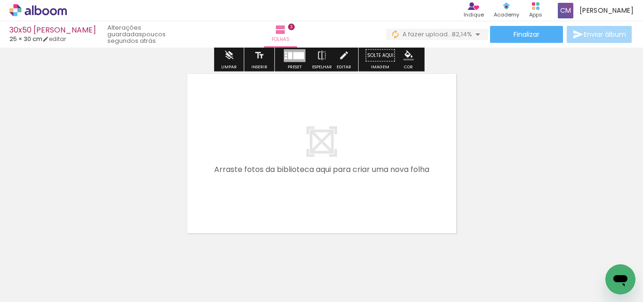
scroll to position [577, 0]
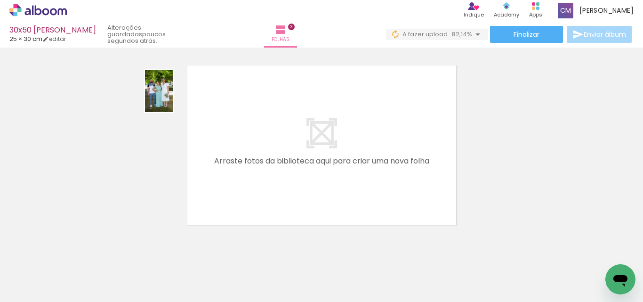
drag, startPoint x: 404, startPoint y: 261, endPoint x: 173, endPoint y: 98, distance: 282.5
click at [173, 98] on quentale-workspace at bounding box center [321, 151] width 643 height 302
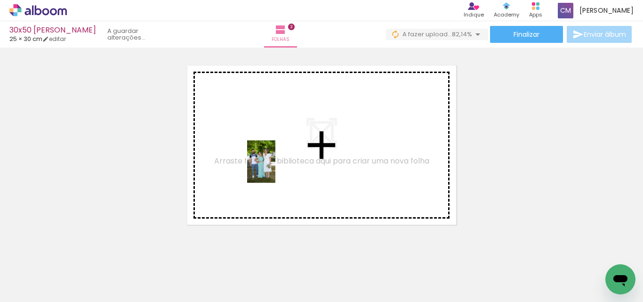
drag, startPoint x: 351, startPoint y: 241, endPoint x: 415, endPoint y: 230, distance: 65.4
click at [239, 150] on quentale-workspace at bounding box center [321, 151] width 643 height 302
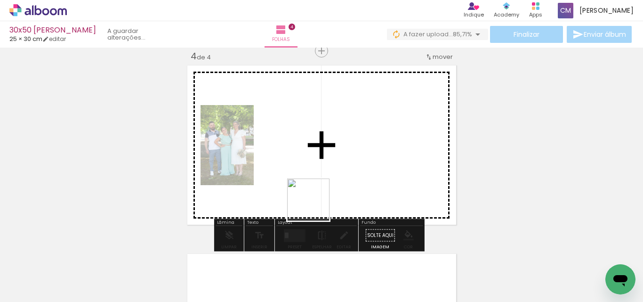
drag, startPoint x: 459, startPoint y: 285, endPoint x: 366, endPoint y: 215, distance: 116.6
click at [310, 200] on quentale-workspace at bounding box center [321, 151] width 643 height 302
drag, startPoint x: 504, startPoint y: 274, endPoint x: 327, endPoint y: 147, distance: 217.1
click at [327, 147] on quentale-workspace at bounding box center [321, 151] width 643 height 302
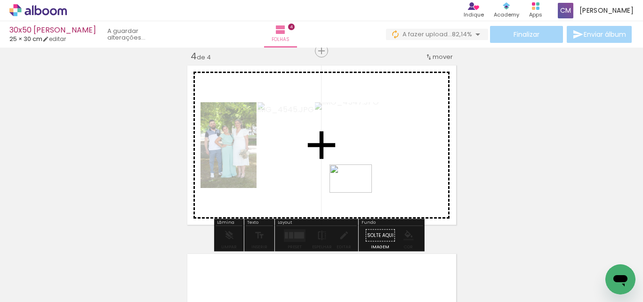
drag, startPoint x: 551, startPoint y: 280, endPoint x: 389, endPoint y: 198, distance: 181.6
click at [336, 171] on quentale-workspace at bounding box center [321, 151] width 643 height 302
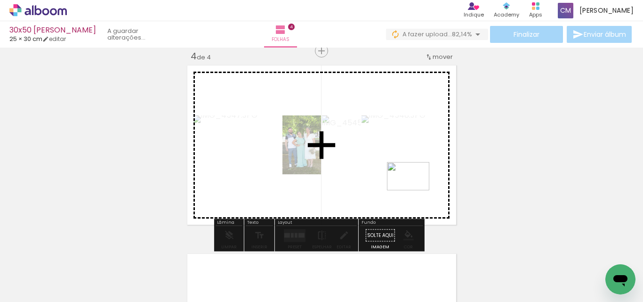
drag, startPoint x: 10, startPoint y: 1, endPoint x: 399, endPoint y: 182, distance: 429.2
click at [399, 182] on quentale-workspace at bounding box center [321, 151] width 643 height 302
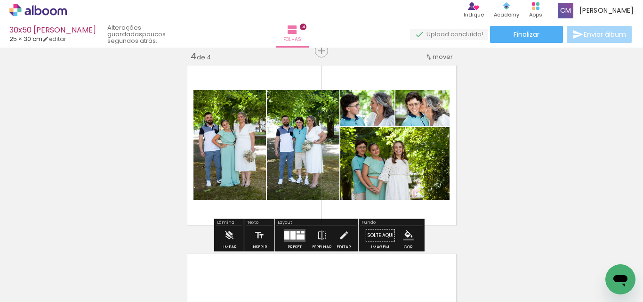
scroll to position [0, 913]
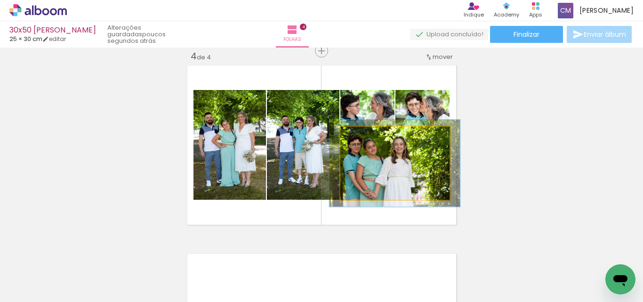
drag, startPoint x: 360, startPoint y: 140, endPoint x: 366, endPoint y: 141, distance: 6.1
type paper-slider "119"
click at [366, 141] on div at bounding box center [368, 136] width 15 height 15
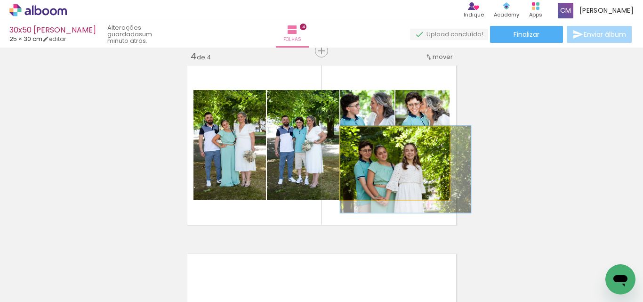
drag, startPoint x: 390, startPoint y: 188, endPoint x: 421, endPoint y: 194, distance: 32.1
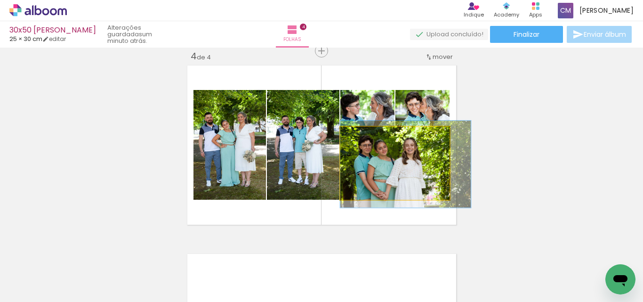
drag, startPoint x: 421, startPoint y: 192, endPoint x: 423, endPoint y: 187, distance: 5.7
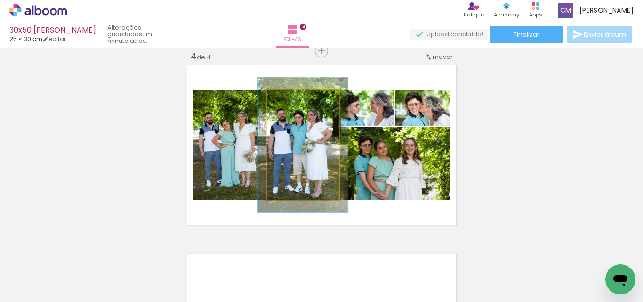
drag, startPoint x: 282, startPoint y: 100, endPoint x: 290, endPoint y: 107, distance: 10.0
click at [290, 107] on div at bounding box center [295, 99] width 15 height 15
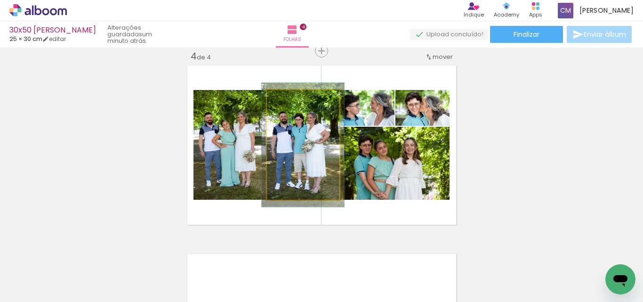
type paper-slider "113"
click at [287, 104] on div at bounding box center [293, 99] width 15 height 15
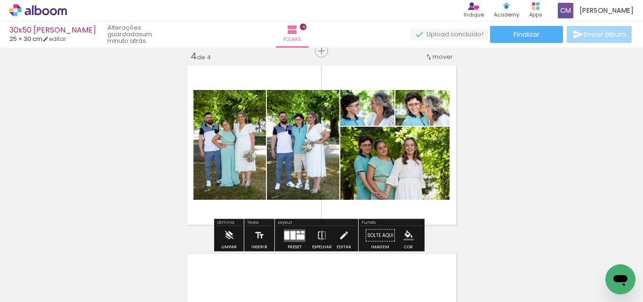
click at [0, 0] on slot "P&B" at bounding box center [0, 0] width 0 height 0
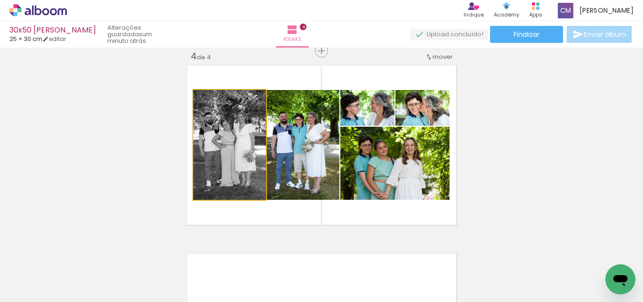
click at [211, 102] on div at bounding box center [215, 100] width 8 height 8
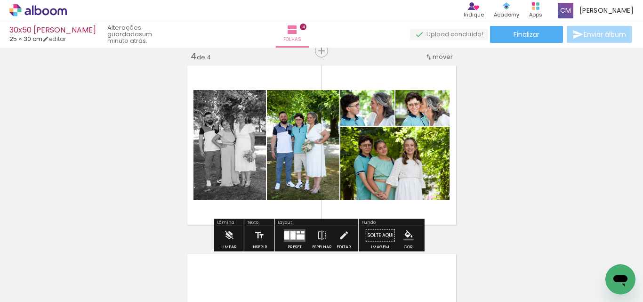
click at [0, 0] on slot "P&B" at bounding box center [0, 0] width 0 height 0
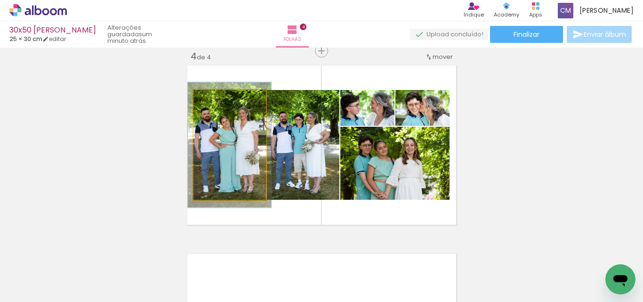
click at [220, 102] on div at bounding box center [219, 99] width 15 height 15
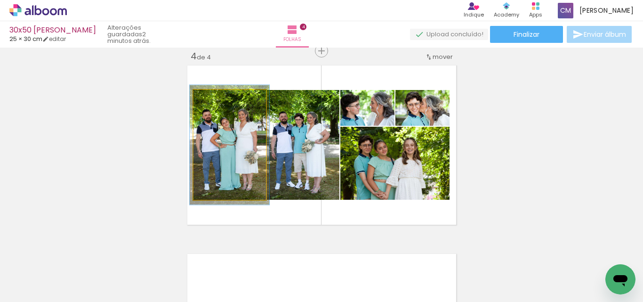
type paper-slider "109"
click at [217, 103] on div at bounding box center [218, 99] width 15 height 15
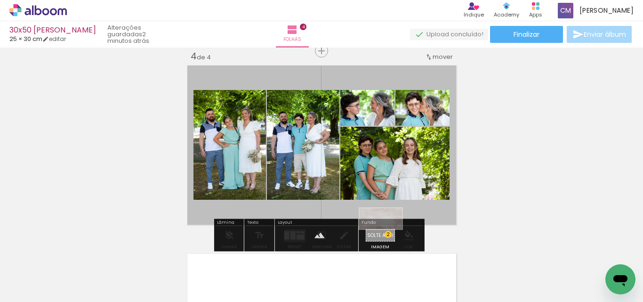
drag, startPoint x: 95, startPoint y: 279, endPoint x: 388, endPoint y: 236, distance: 296.1
click at [388, 236] on quentale-workspace at bounding box center [321, 151] width 643 height 302
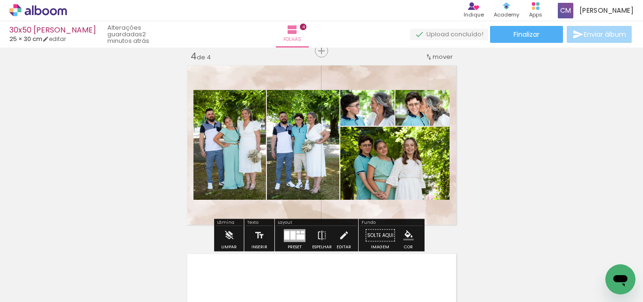
click at [221, 135] on paper-item at bounding box center [223, 136] width 17 height 7
click at [218, 173] on iron-icon "color picker" at bounding box center [223, 174] width 11 height 9
click at [227, 91] on paper-item "#ffffff" at bounding box center [228, 92] width 9 height 9
click at [296, 137] on paper-item at bounding box center [296, 136] width 17 height 7
click at [294, 171] on iron-icon "color picker" at bounding box center [297, 174] width 11 height 9
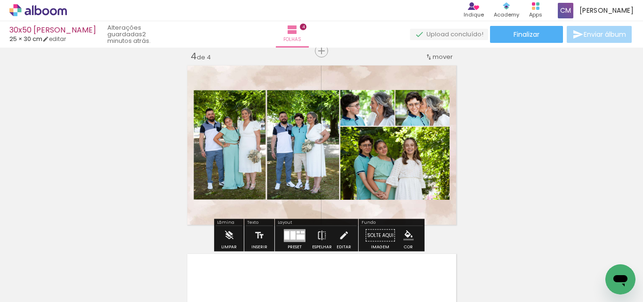
click at [298, 92] on paper-item "#ffffff" at bounding box center [301, 92] width 9 height 9
click at [363, 135] on paper-item at bounding box center [369, 136] width 17 height 7
click at [367, 173] on iron-icon "color picker" at bounding box center [370, 174] width 11 height 9
click at [372, 92] on paper-item "#ffffff" at bounding box center [371, 92] width 9 height 9
click at [421, 136] on paper-item at bounding box center [424, 136] width 17 height 7
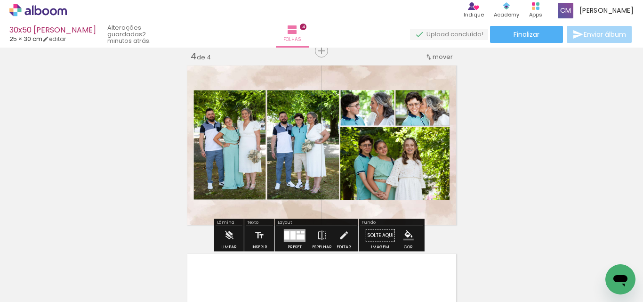
click at [420, 176] on iron-icon "color picker" at bounding box center [425, 174] width 11 height 9
click at [430, 92] on paper-item "#ffffff" at bounding box center [426, 92] width 9 height 9
click at [431, 158] on paper-item at bounding box center [435, 158] width 17 height 7
click at [431, 195] on iron-icon "color picker" at bounding box center [436, 196] width 11 height 9
click at [439, 113] on paper-item "#ffffff" at bounding box center [441, 115] width 9 height 9
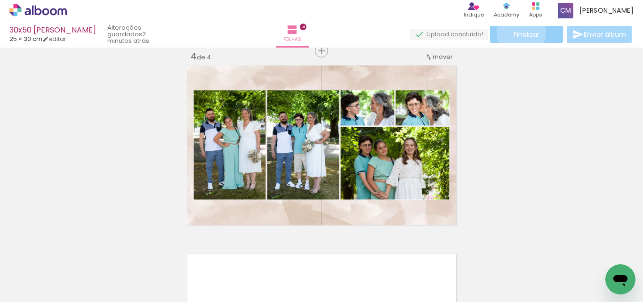
click at [517, 32] on span "Finalizar" at bounding box center [526, 34] width 26 height 7
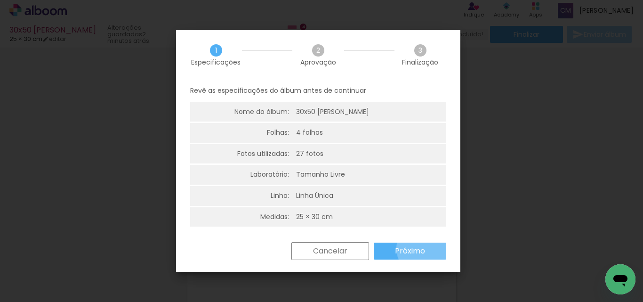
click at [0, 0] on slot "Próximo" at bounding box center [0, 0] width 0 height 0
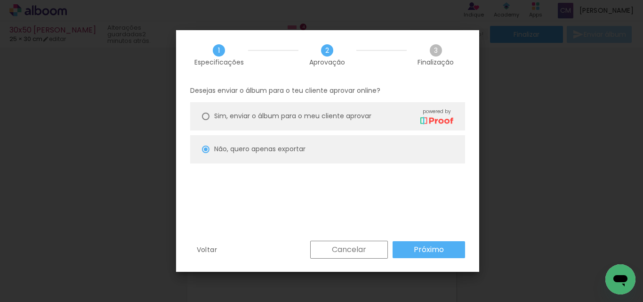
click at [0, 0] on slot "Próximo" at bounding box center [0, 0] width 0 height 0
type input "Alta, 300 DPI"
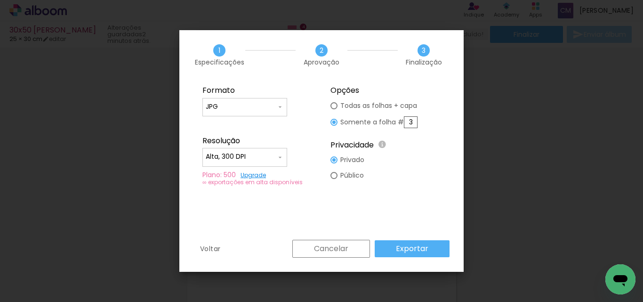
drag, startPoint x: 413, startPoint y: 119, endPoint x: 396, endPoint y: 123, distance: 16.9
click at [0, 0] on slot "Somente a folha # 3" at bounding box center [0, 0] width 0 height 0
type paper-radio-button "on"
type input "4"
click at [404, 241] on paper-button "Exportar" at bounding box center [411, 248] width 75 height 17
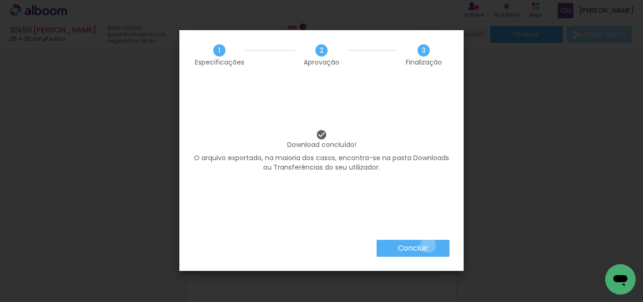
click at [0, 0] on slot "Concluir" at bounding box center [0, 0] width 0 height 0
